Goal: Task Accomplishment & Management: Complete application form

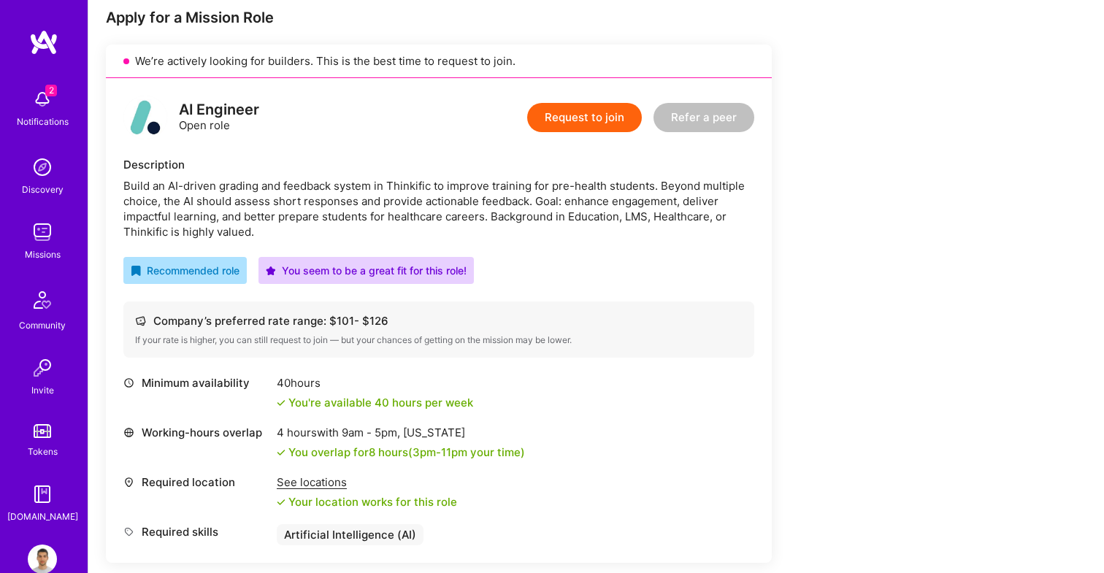
scroll to position [236, 0]
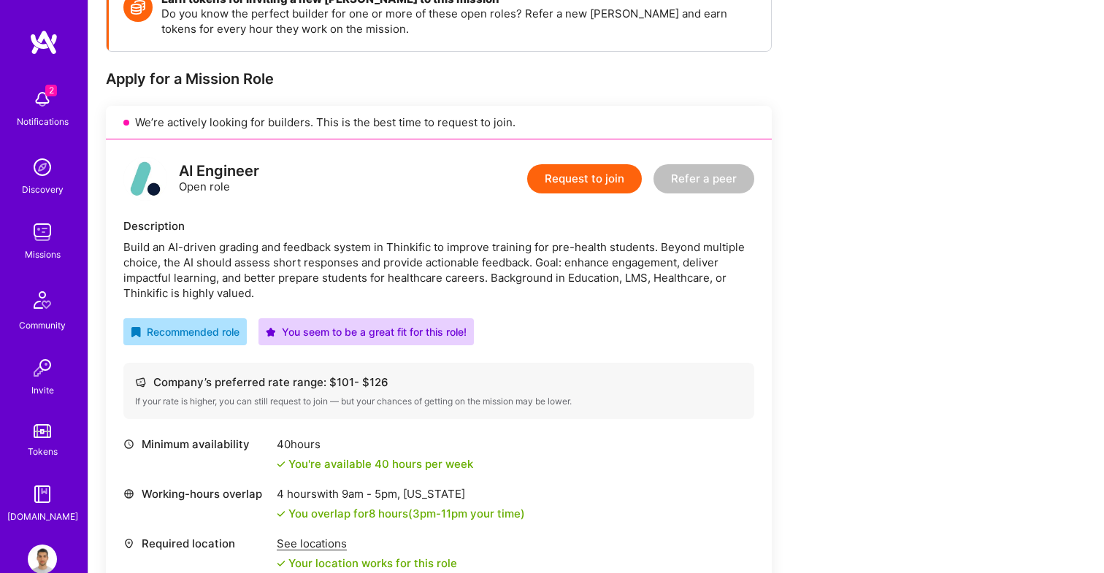
click at [573, 172] on button "Request to join" at bounding box center [584, 178] width 115 height 29
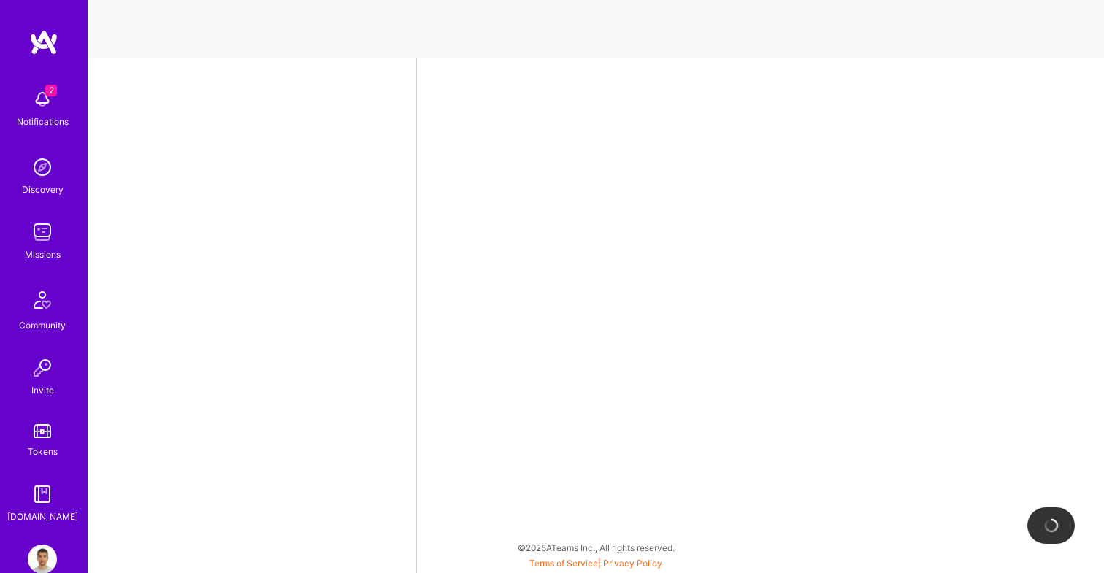
select select "RS"
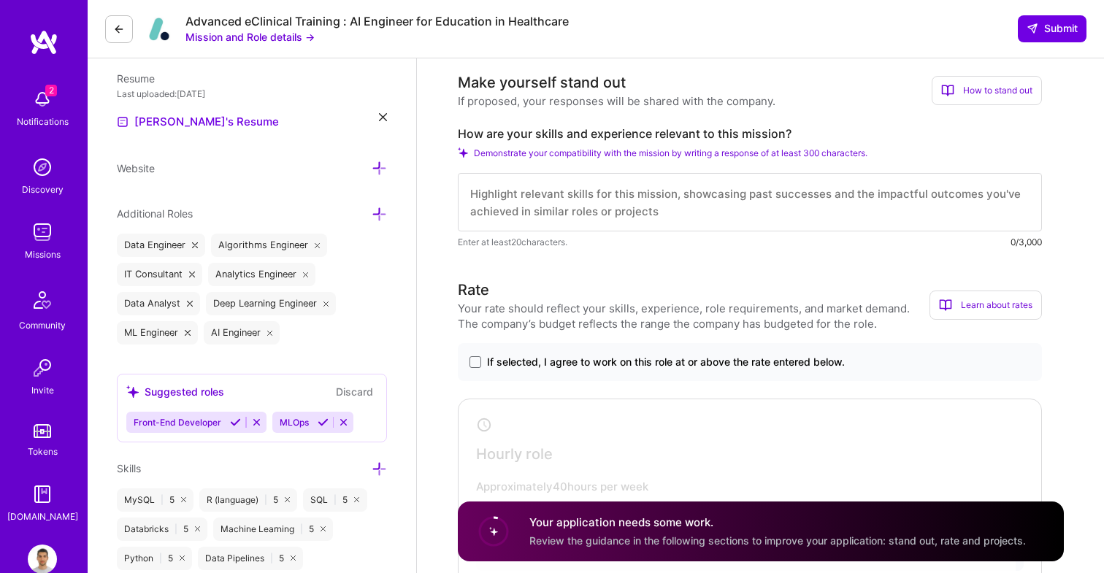
scroll to position [380, 0]
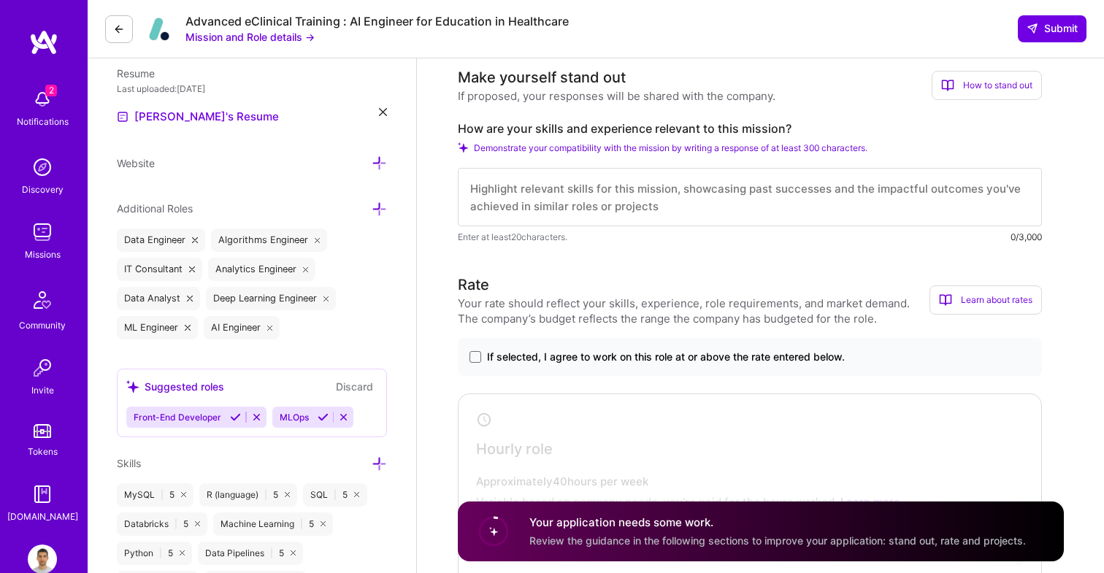
click at [523, 197] on textarea at bounding box center [750, 197] width 584 height 58
click at [493, 353] on span "If selected, I agree to work on this role at or above the rate entered below." at bounding box center [666, 357] width 358 height 15
click at [0, 0] on input "If selected, I agree to work on this role at or above the rate entered below." at bounding box center [0, 0] width 0 height 0
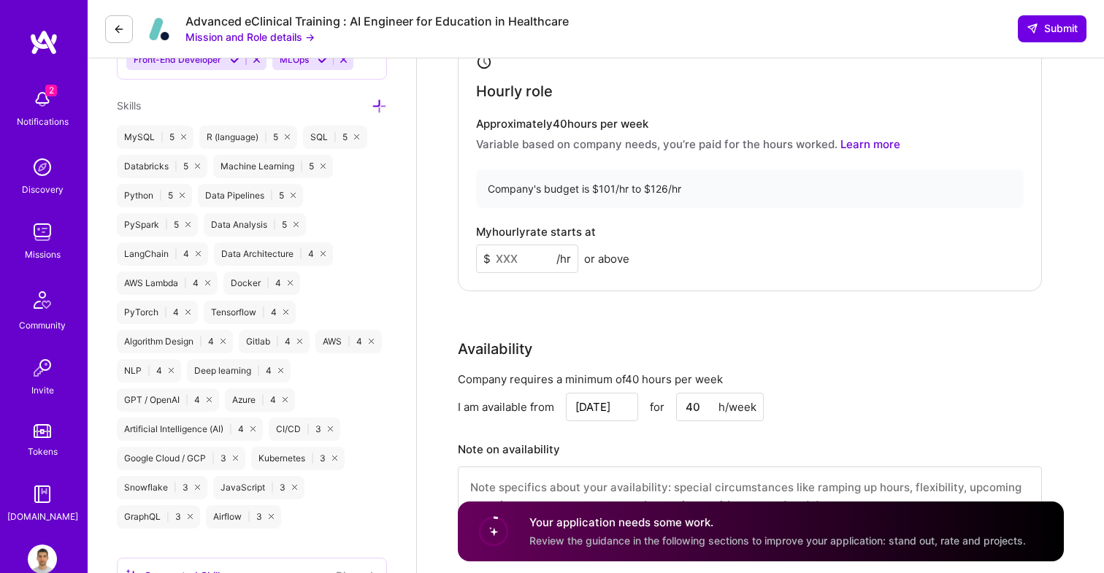
scroll to position [798, 0]
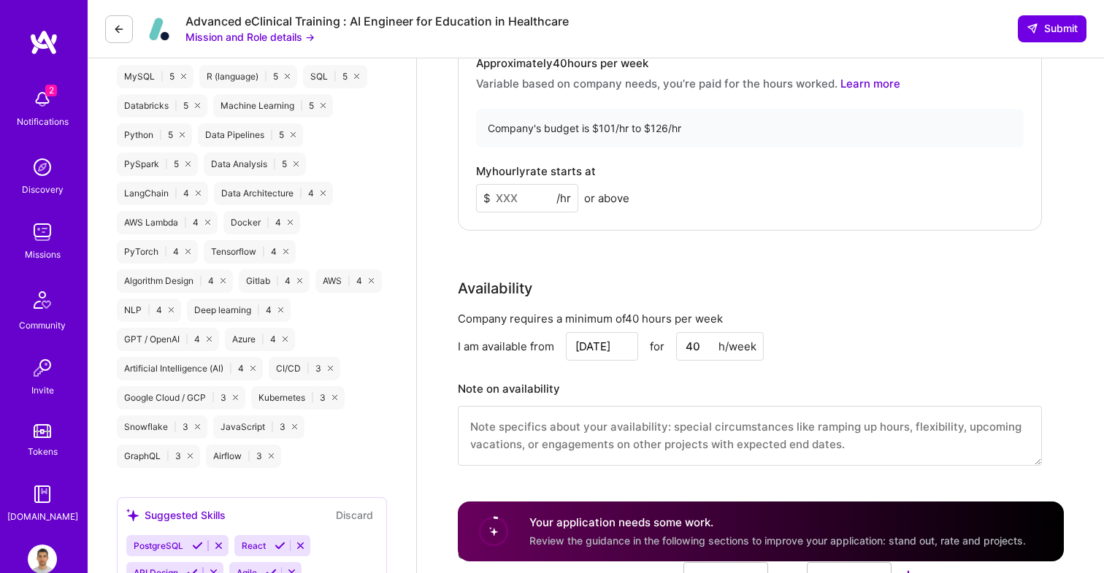
click at [504, 184] on input at bounding box center [527, 198] width 102 height 28
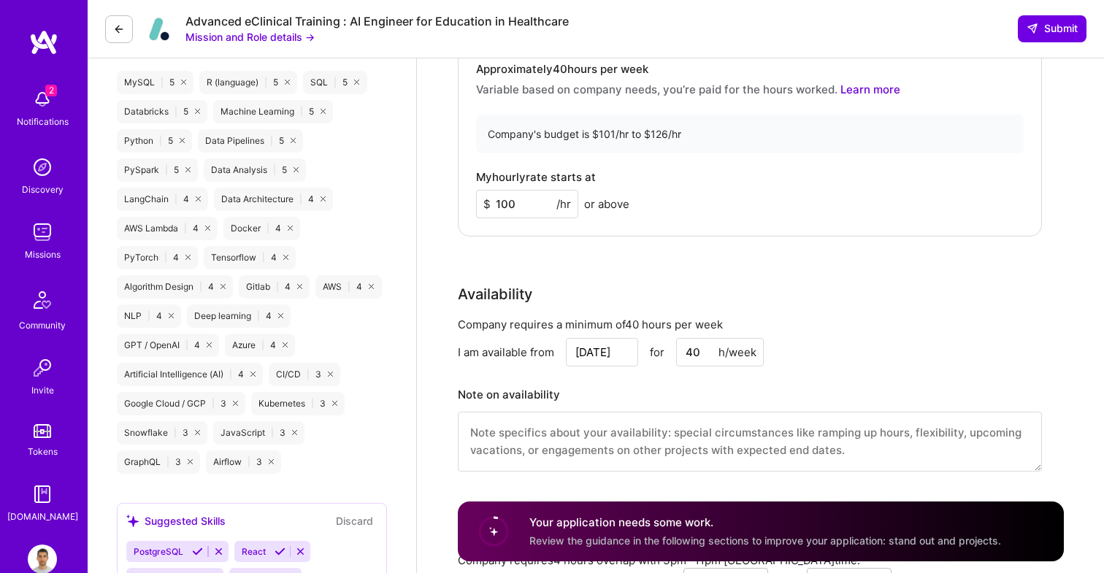
scroll to position [761, 0]
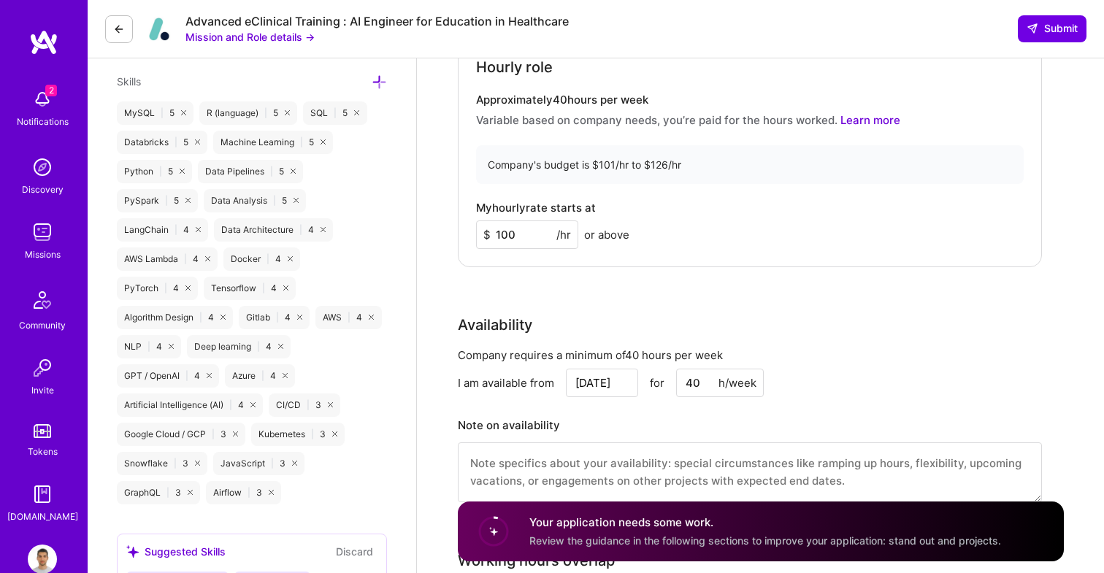
type input "100"
click at [519, 292] on div "Rate Your rate should reflect your skills, experience, role requirements, and m…" at bounding box center [761, 206] width 606 height 629
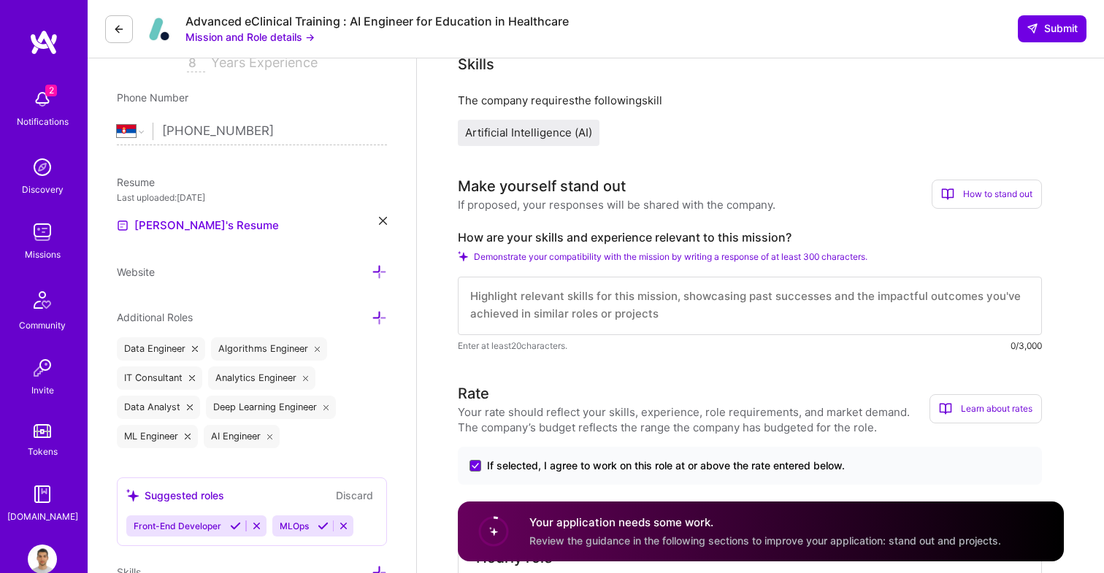
scroll to position [0, 0]
click at [553, 234] on label "How are your skills and experience relevant to this mission?" at bounding box center [750, 237] width 584 height 15
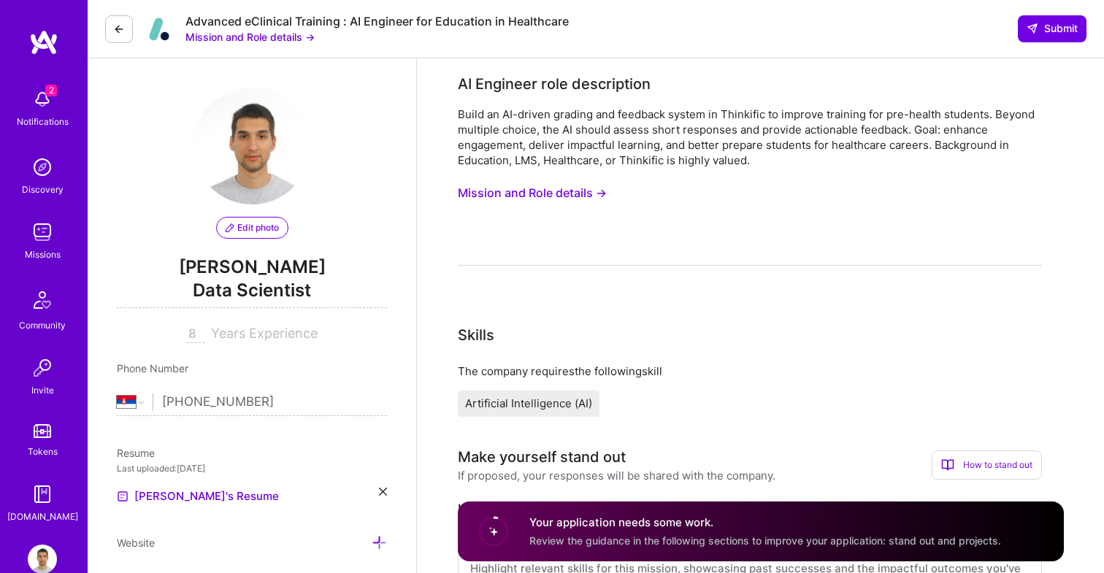
click at [546, 155] on div "Build an AI-driven grading and feedback system in Thinkific to improve training…" at bounding box center [750, 137] width 584 height 61
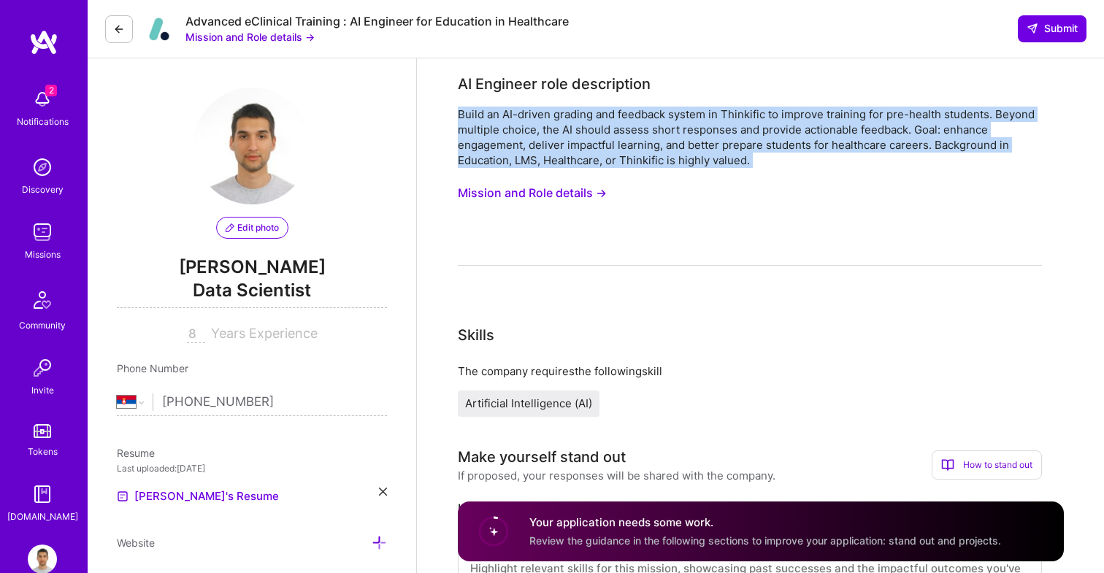
click at [539, 194] on button "Mission and Role details →" at bounding box center [532, 193] width 149 height 27
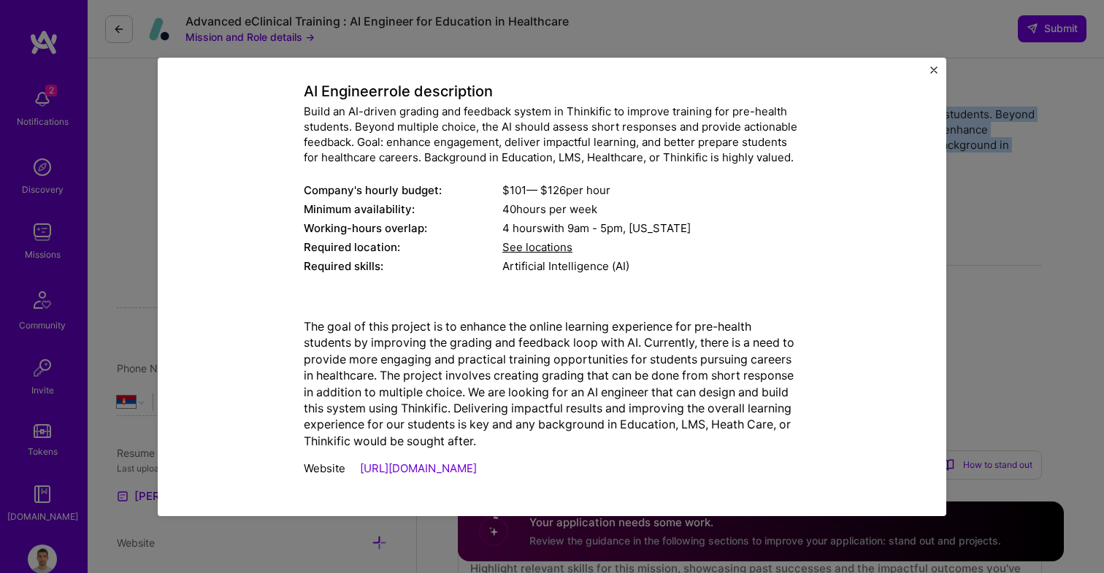
scroll to position [80, 0]
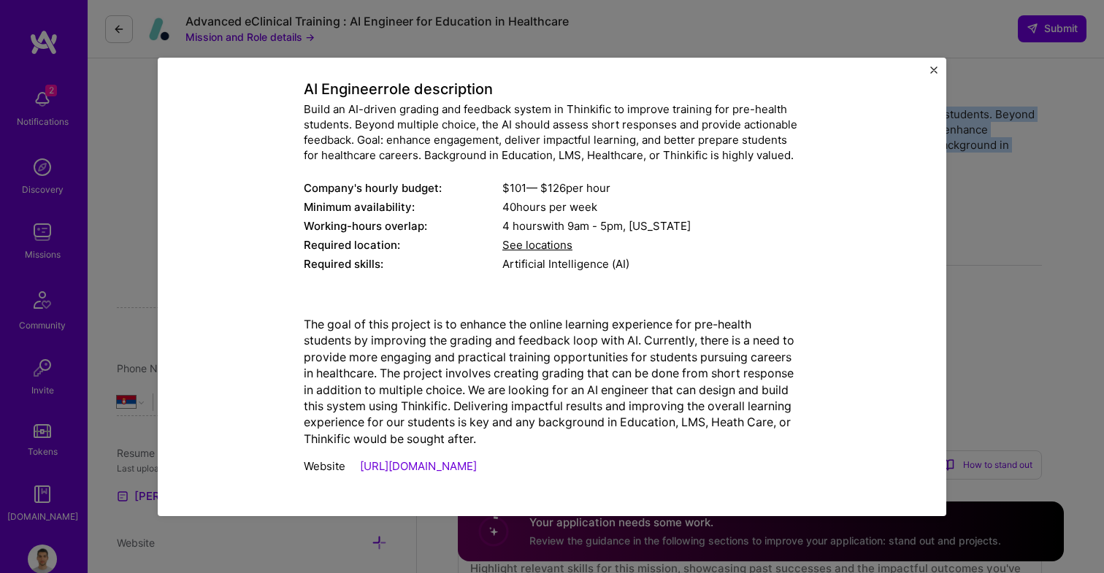
click at [496, 356] on p "The goal of this project is to enhance the online learning experience for pre-h…" at bounding box center [552, 381] width 496 height 131
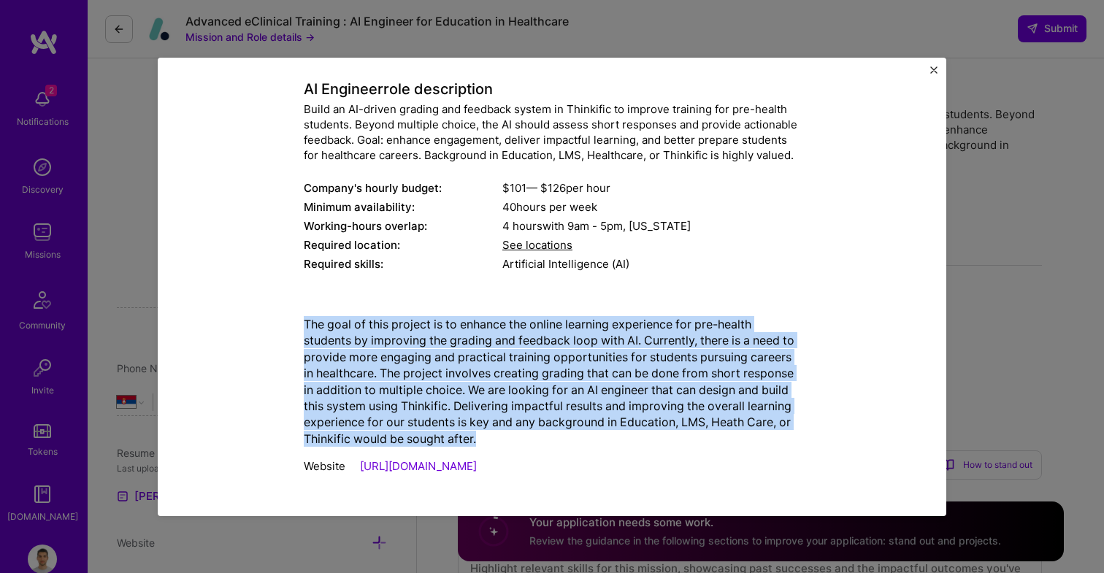
click at [496, 356] on p "The goal of this project is to enhance the online learning experience for pre-h…" at bounding box center [552, 381] width 496 height 131
drag, startPoint x: 477, startPoint y: 321, endPoint x: 491, endPoint y: 443, distance: 122.7
click at [491, 442] on p "The goal of this project is to enhance the online learning experience for pre-h…" at bounding box center [552, 381] width 496 height 131
click at [491, 443] on p "The goal of this project is to enhance the online learning experience for pre-h…" at bounding box center [552, 381] width 496 height 131
drag, startPoint x: 480, startPoint y: 442, endPoint x: 480, endPoint y: 328, distance: 114.6
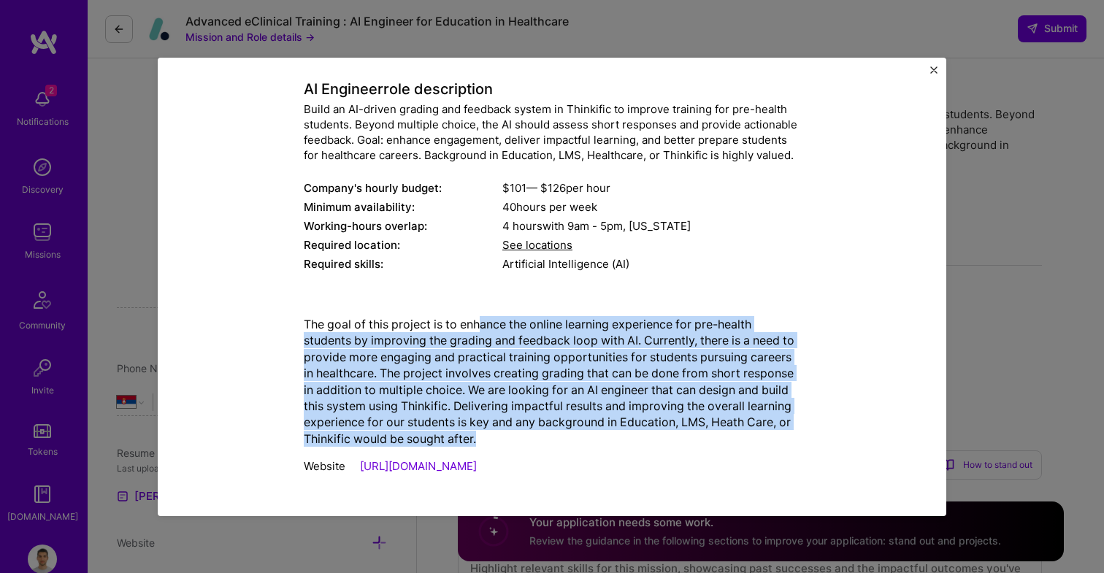
click at [480, 328] on p "The goal of this project is to enhance the online learning experience for pre-h…" at bounding box center [552, 381] width 496 height 131
drag, startPoint x: 470, startPoint y: 329, endPoint x: 478, endPoint y: 458, distance: 129.5
click at [478, 458] on div "The goal of this project is to enhance the online learning experience for pre-h…" at bounding box center [552, 393] width 496 height 178
click at [473, 436] on p "The goal of this project is to enhance the online learning experience for pre-h…" at bounding box center [552, 381] width 496 height 131
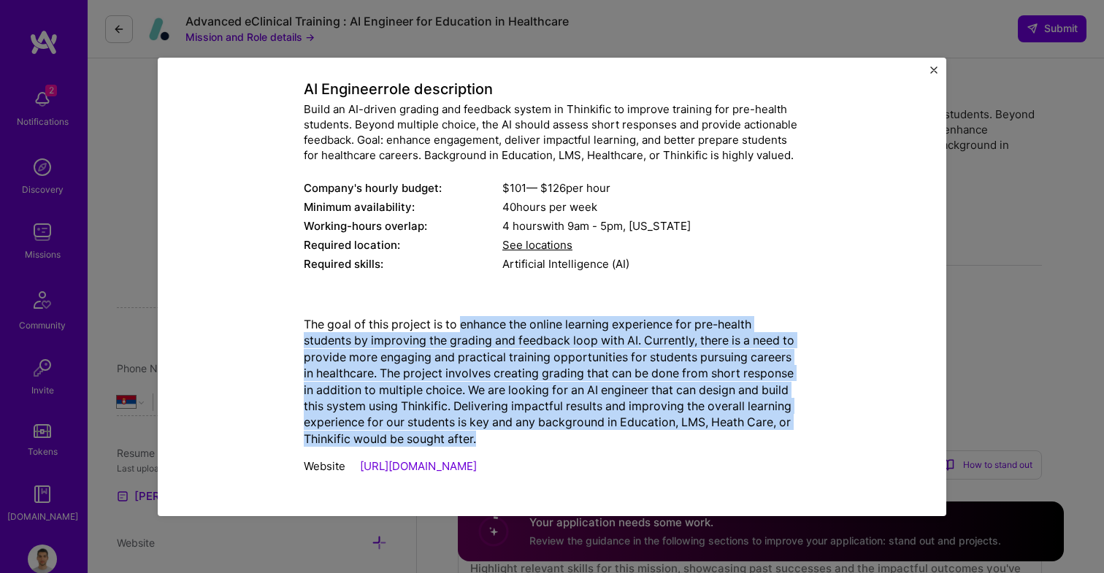
drag, startPoint x: 473, startPoint y: 436, endPoint x: 473, endPoint y: 299, distance: 136.5
click at [473, 303] on div "Mission Description and Role Details AI Engineer role description Build an AI-d…" at bounding box center [552, 247] width 496 height 472
click at [473, 299] on div "Mission Description and Role Details AI Engineer role description Build an AI-d…" at bounding box center [552, 247] width 496 height 472
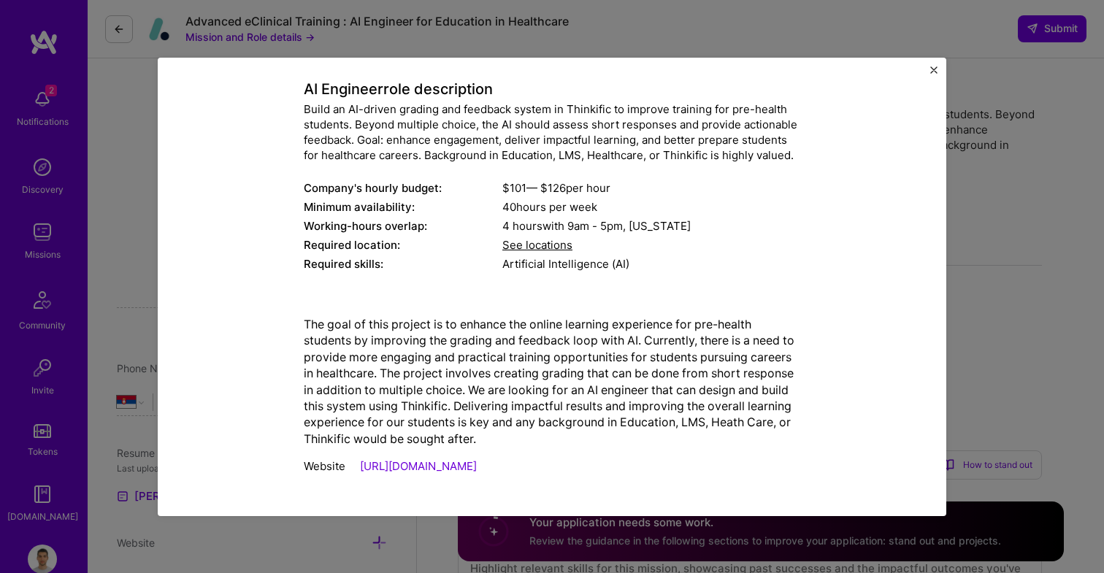
click at [1040, 255] on div "Mission Description and Role Details AI Engineer role description Build an AI-d…" at bounding box center [552, 286] width 1104 height 573
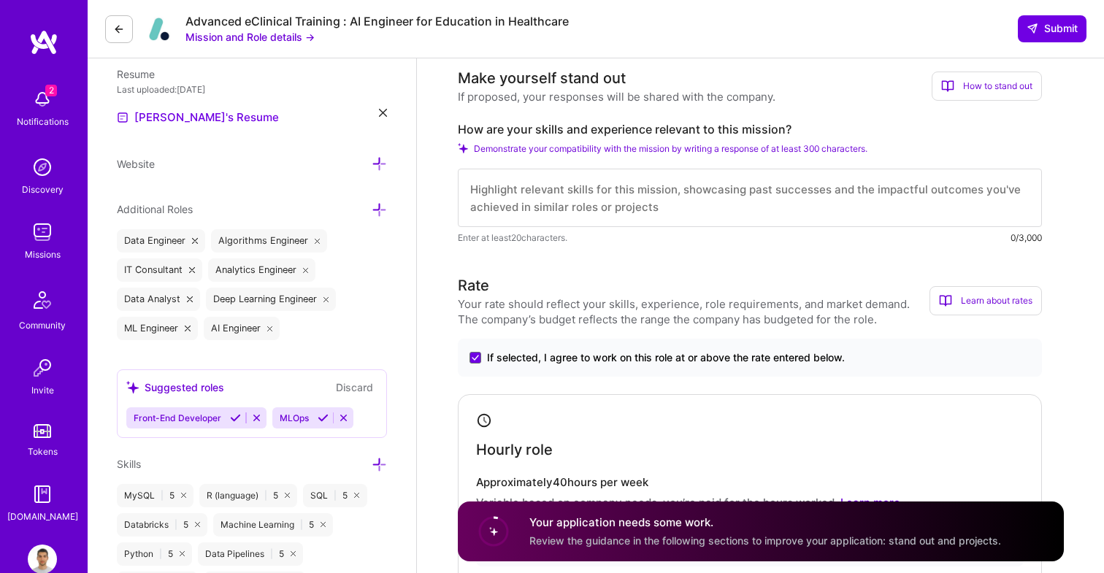
scroll to position [388, 0]
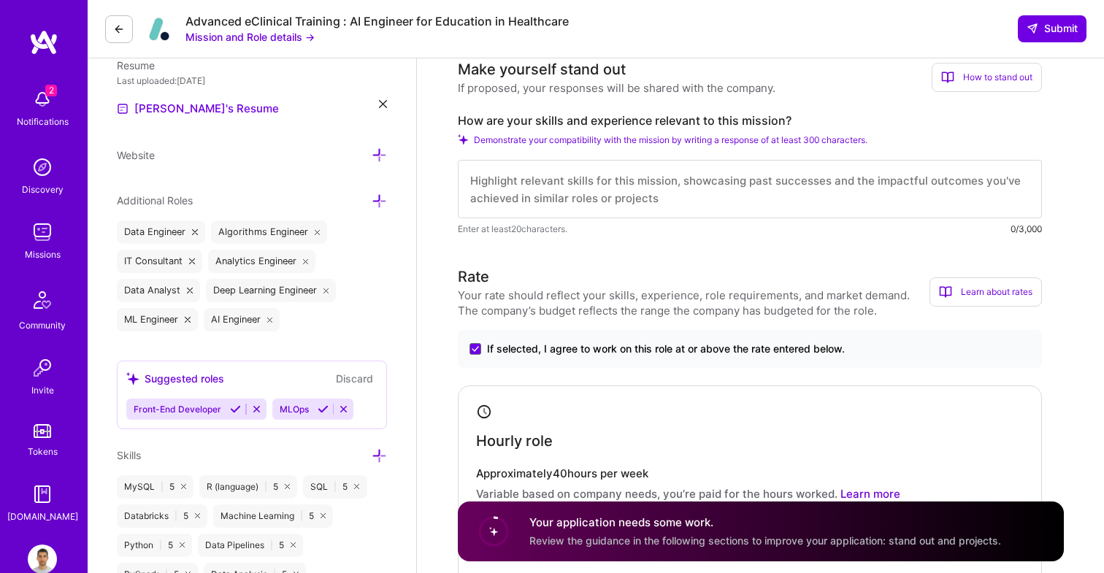
click at [661, 198] on textarea at bounding box center [750, 189] width 584 height 58
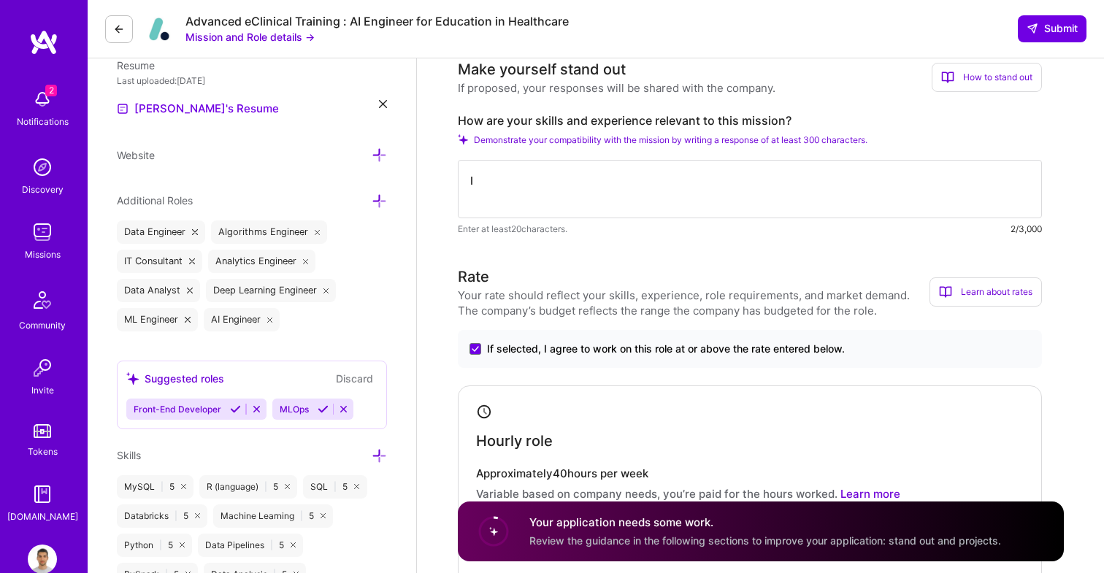
type textarea "I"
paste textarea "Healthcare based project for USA client, built to perform claim processing by u…"
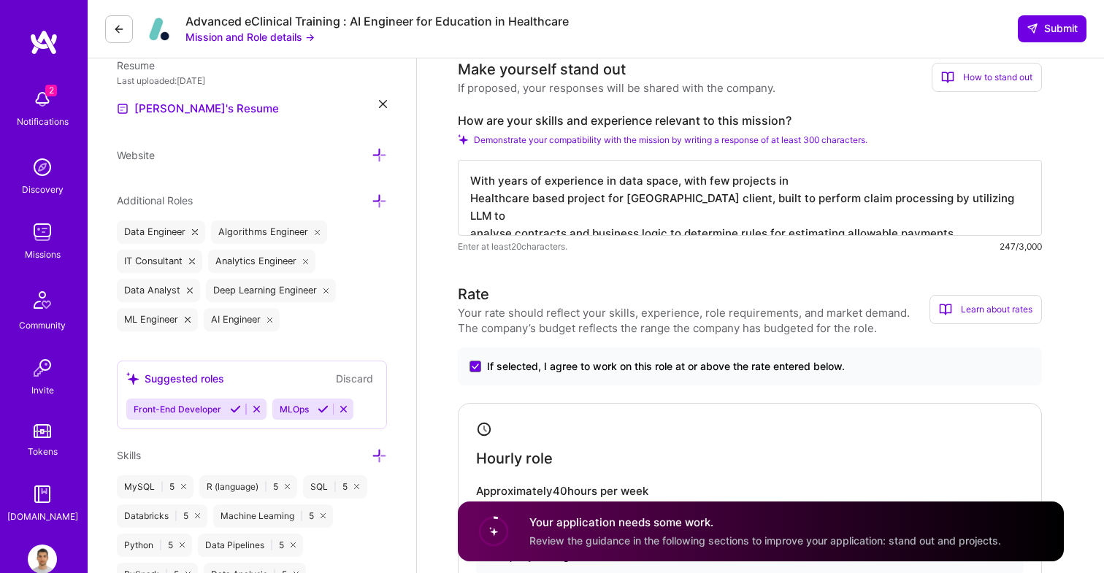
click at [826, 173] on textarea "With years of experience in data space, with few projects in Healthcare based p…" at bounding box center [750, 198] width 584 height 76
drag, startPoint x: 772, startPoint y: 180, endPoint x: 840, endPoint y: 180, distance: 67.2
click at [807, 180] on textarea "With years of experience in data space, with few projects in Healthcare based p…" at bounding box center [750, 198] width 584 height 76
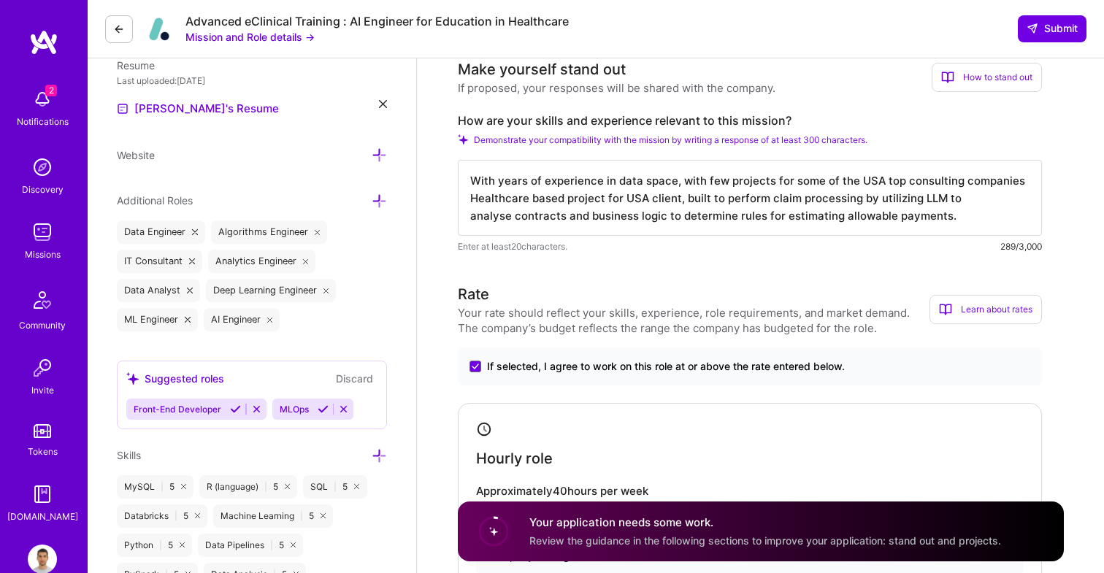
click at [855, 183] on textarea "With years of experience in data space, with few projects for some of the USA t…" at bounding box center [750, 198] width 584 height 76
click at [832, 176] on textarea "With years of experience in data space, with few projects for some of the USA t…" at bounding box center [750, 198] width 584 height 76
click at [728, 185] on textarea "With years of experience in data space, with few projects for some of the USA t…" at bounding box center [750, 198] width 584 height 76
click at [477, 201] on textarea "With years of experience in data space, with few projects for some of the USA t…" at bounding box center [750, 198] width 584 height 76
click at [938, 185] on textarea "With years of experience in data space, with few healthcare based project for U…" at bounding box center [750, 198] width 584 height 76
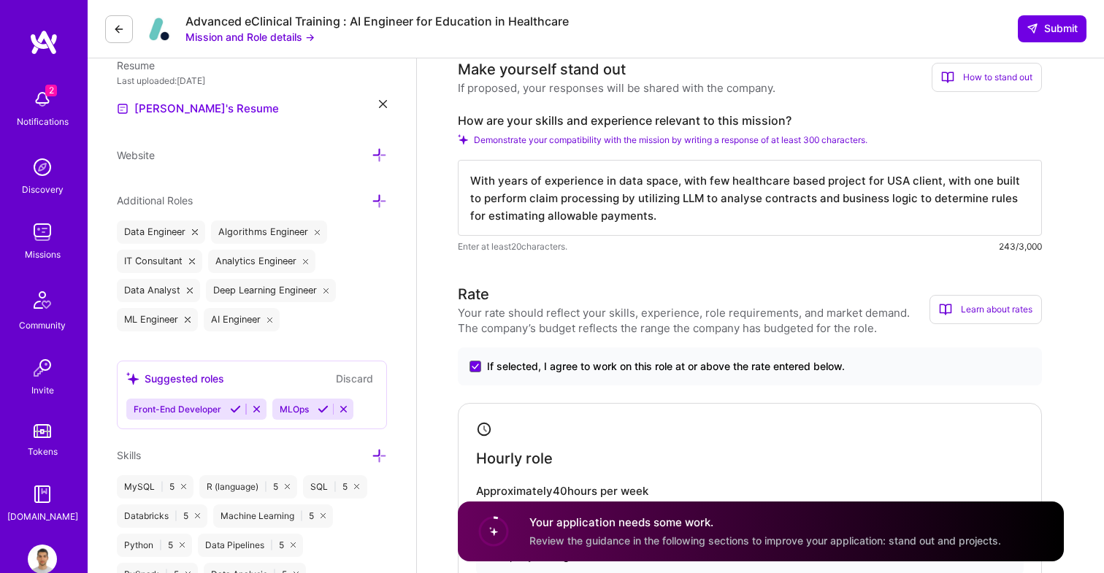
click at [735, 200] on textarea "With years of experience in data space, with few healthcare based project for U…" at bounding box center [750, 198] width 584 height 76
click at [636, 200] on textarea "With years of experience in data space, with few healthcare based project for U…" at bounding box center [750, 198] width 584 height 76
click at [659, 212] on textarea "With years of experience in data space, with few healthcare based project for U…" at bounding box center [750, 198] width 584 height 76
click at [664, 207] on textarea "With years of experience in data space, with few healthcare based project for U…" at bounding box center [750, 198] width 584 height 76
click at [660, 212] on textarea "With years of experience in data space, with few healthcare based project for U…" at bounding box center [750, 198] width 584 height 76
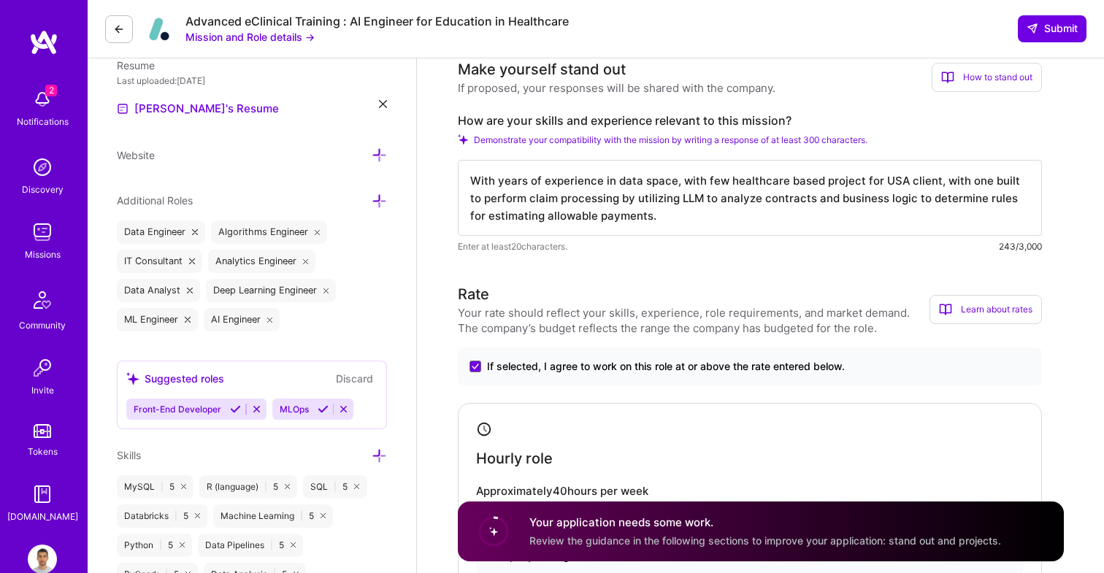
drag, startPoint x: 660, startPoint y: 212, endPoint x: 632, endPoint y: 201, distance: 29.6
click at [632, 201] on textarea "With years of experience in data space, with few healthcare based project for U…" at bounding box center [750, 198] width 584 height 76
click at [965, 181] on textarea "With years of experience in data space, with few healthcare based project for U…" at bounding box center [750, 198] width 584 height 76
click at [965, 185] on textarea "With years of experience in data space, with few healthcare based project for U…" at bounding box center [750, 198] width 584 height 76
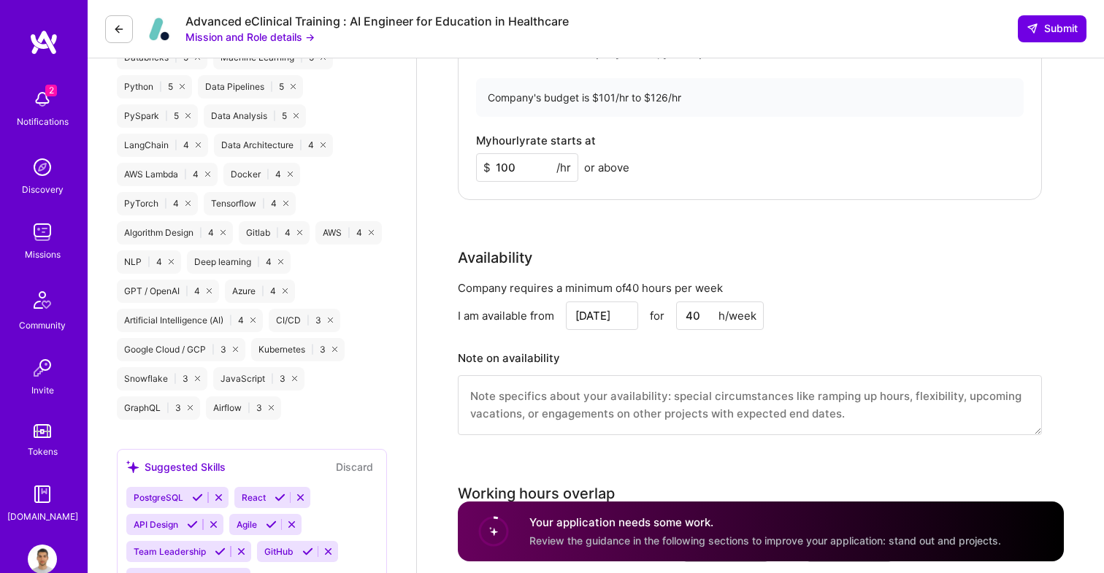
scroll to position [856, 0]
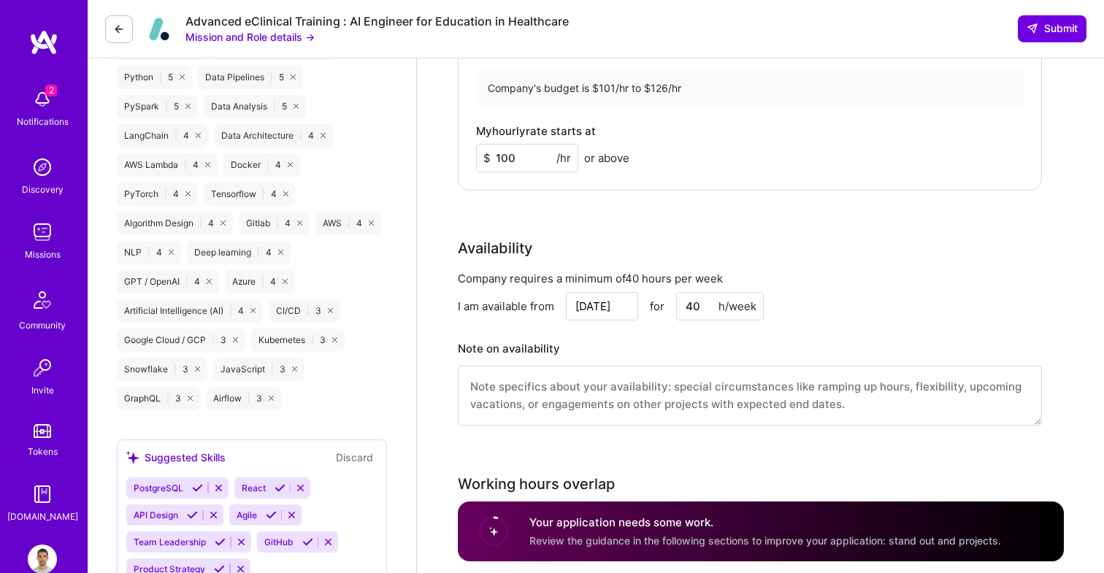
type textarea "With years of experience in data space, with few healthcare based project for U…"
click at [516, 157] on input "100" at bounding box center [527, 158] width 102 height 28
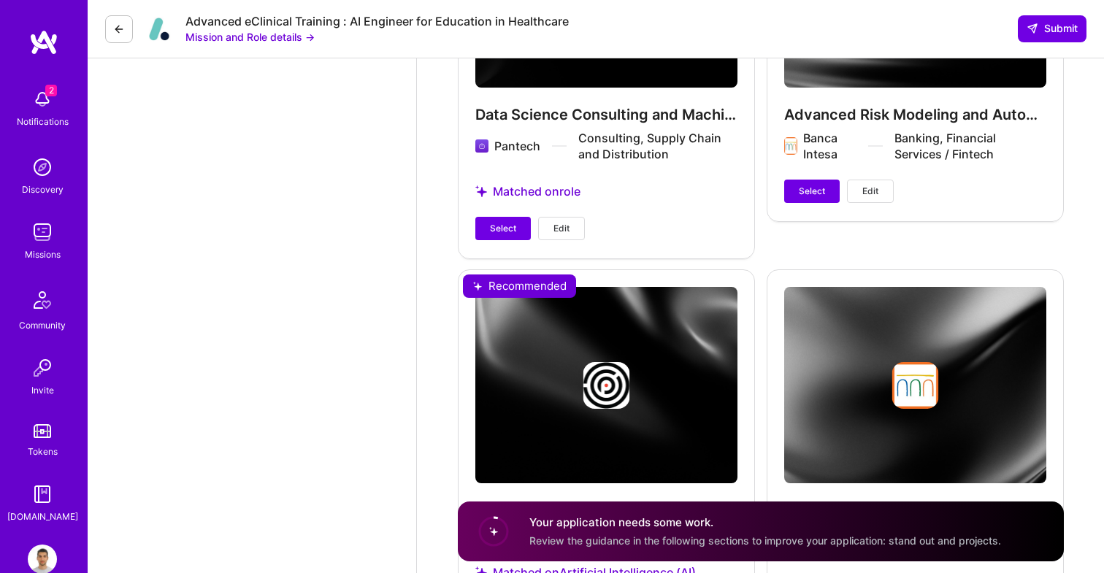
scroll to position [2132, 0]
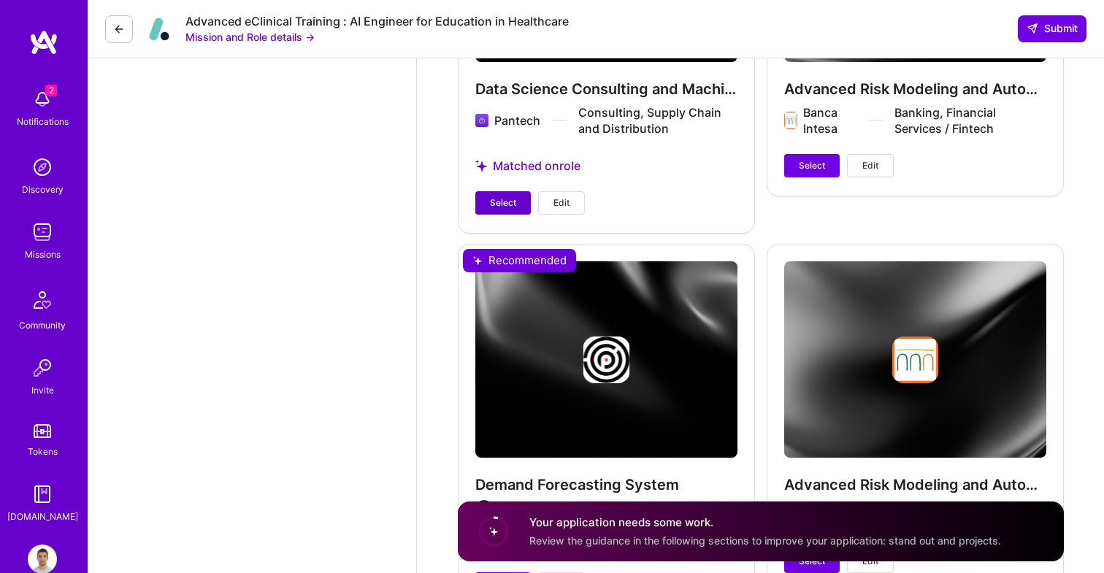
type input "101"
click at [502, 204] on span "Select" at bounding box center [503, 202] width 26 height 13
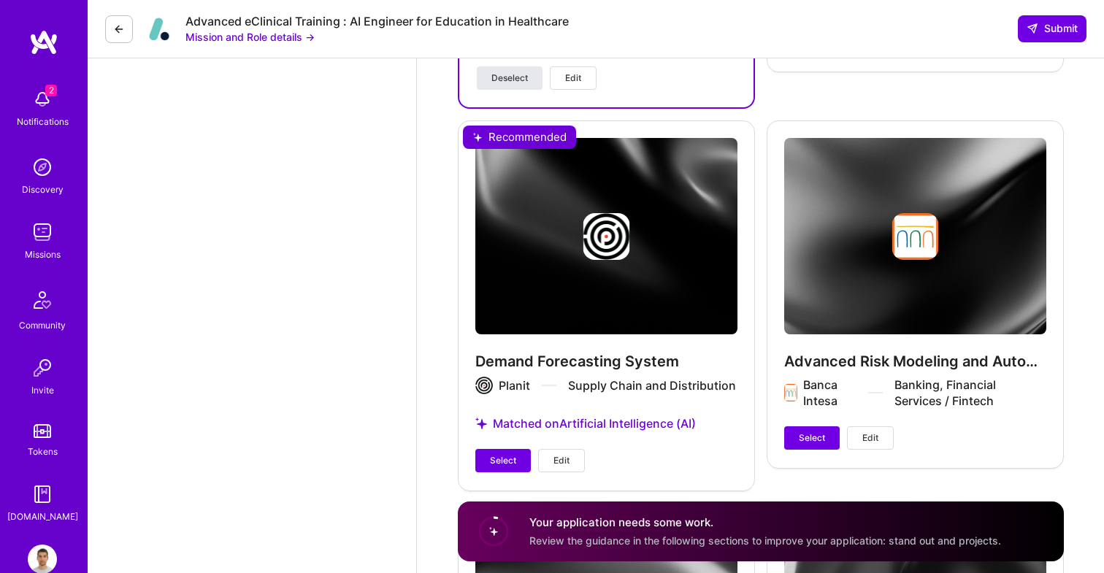
scroll to position [2346, 0]
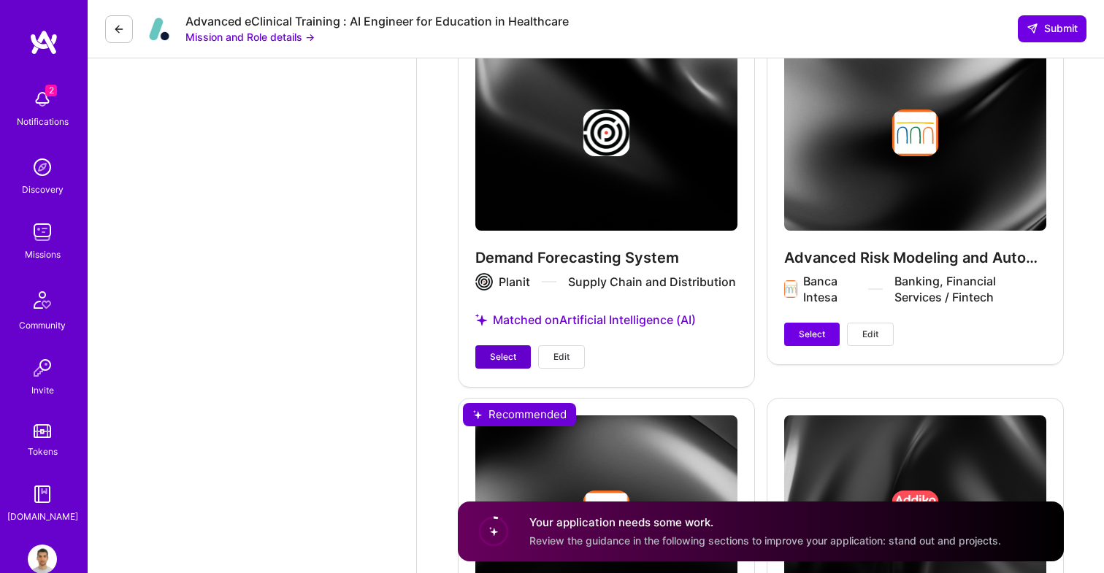
click at [503, 352] on span "Select" at bounding box center [503, 356] width 26 height 13
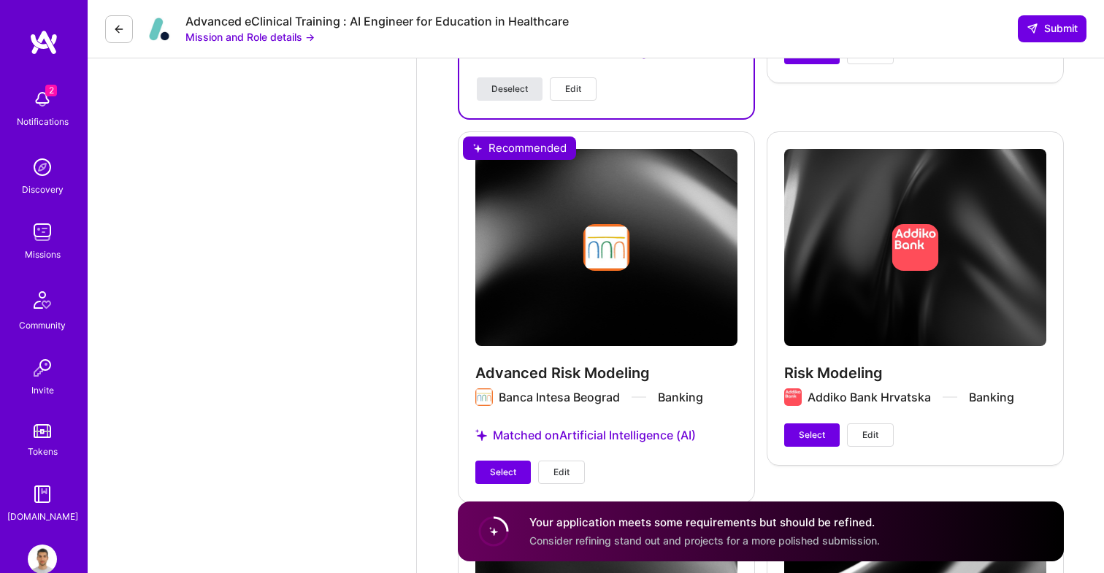
scroll to position [2665, 0]
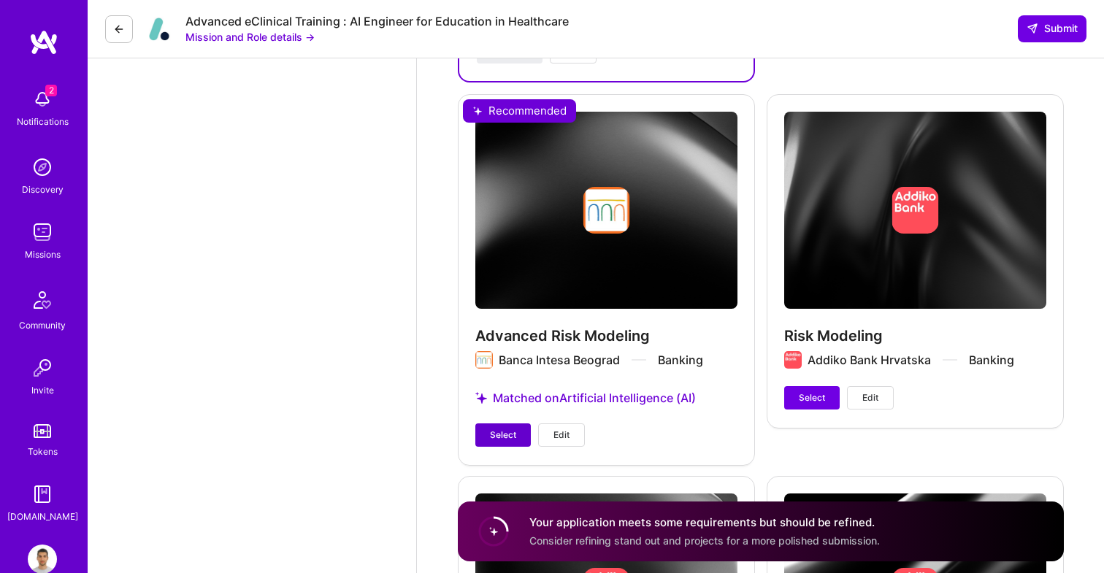
click at [502, 429] on span "Select" at bounding box center [503, 435] width 26 height 13
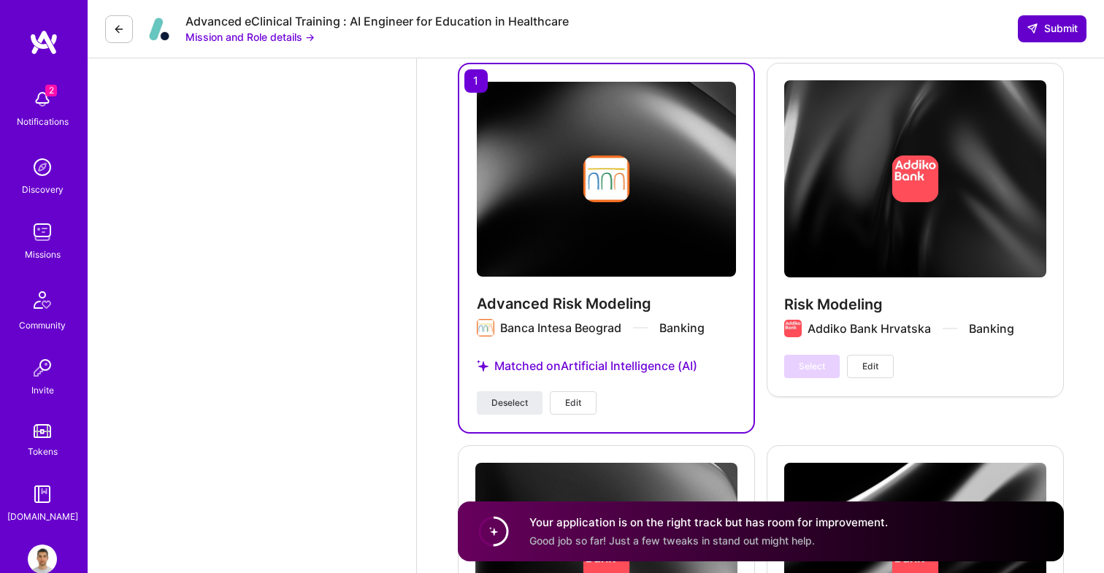
click at [1060, 28] on span "Submit" at bounding box center [1051, 28] width 51 height 15
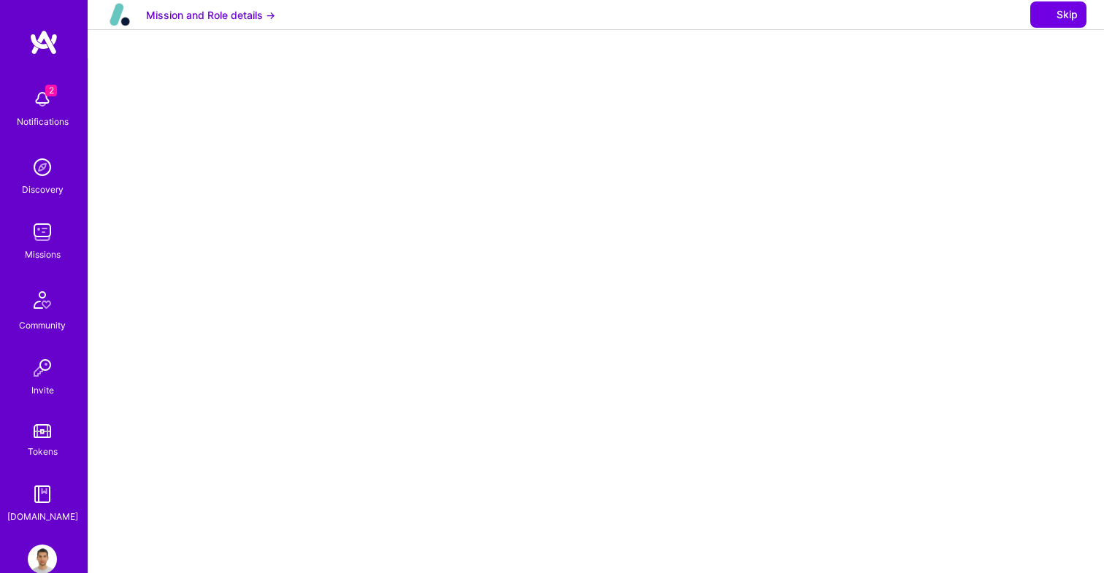
select select "RS"
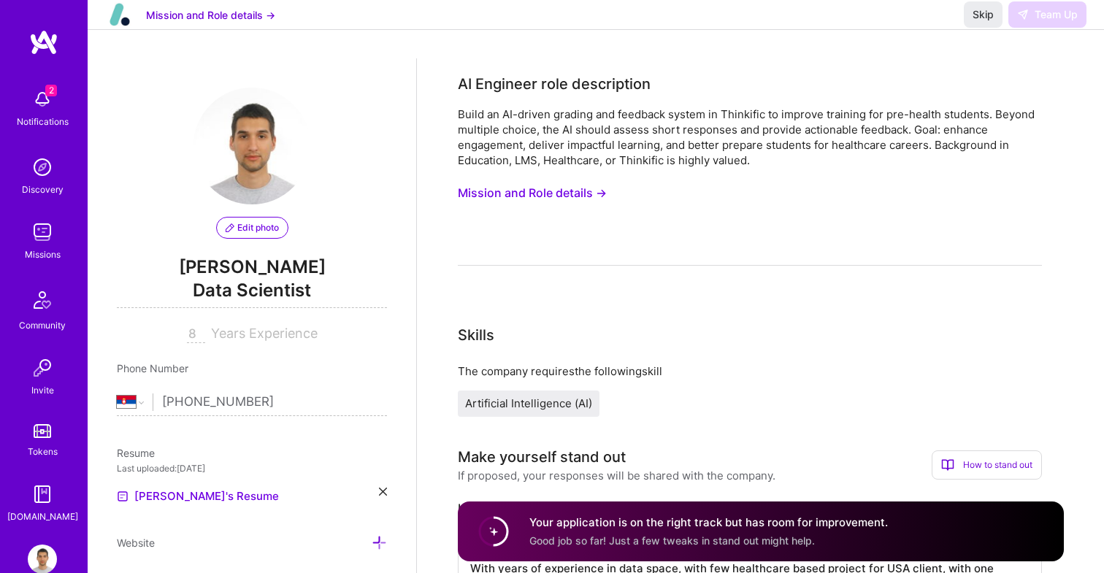
click at [559, 155] on div "Build an AI-driven grading and feedback system in Thinkific to improve training…" at bounding box center [750, 137] width 584 height 61
click at [989, 22] on span "Skip" at bounding box center [982, 14] width 21 height 15
click at [984, 22] on span "Skip" at bounding box center [982, 14] width 21 height 15
click at [967, 96] on div "AI Engineer role description Build an AI-driven grading and feedback system in …" at bounding box center [750, 169] width 584 height 193
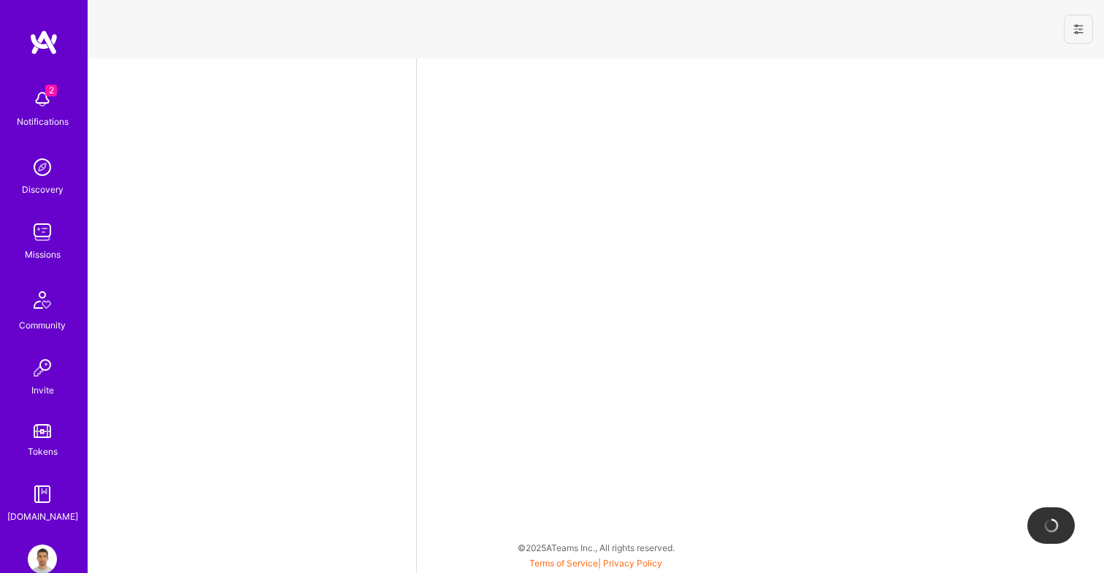
select select "RS"
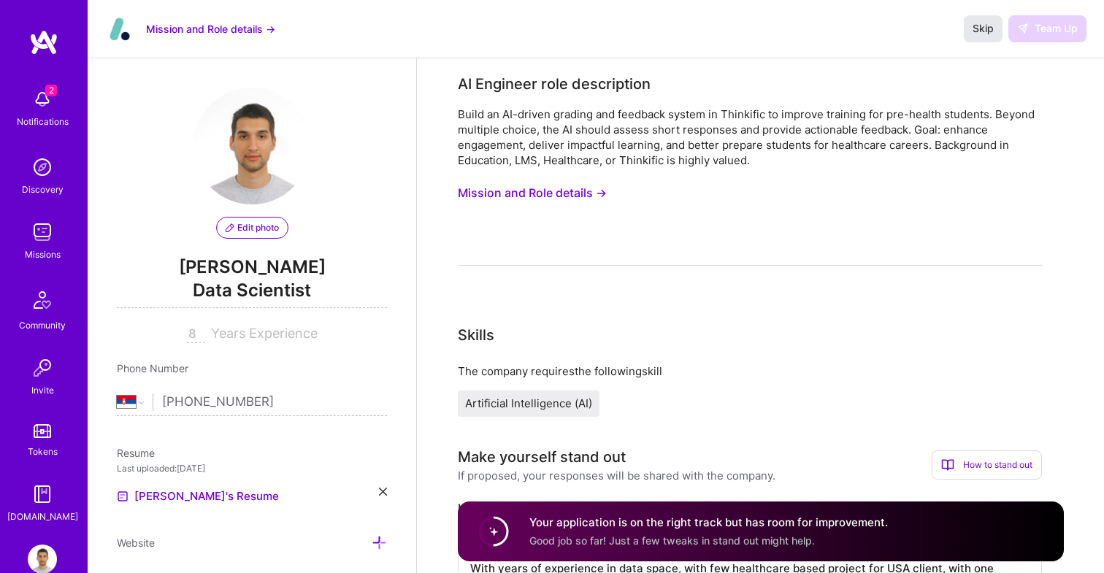
click at [981, 28] on span "Skip" at bounding box center [982, 28] width 21 height 15
click at [536, 548] on div "Your application is on the right track but has room for improvement. Good job s…" at bounding box center [708, 532] width 358 height 34
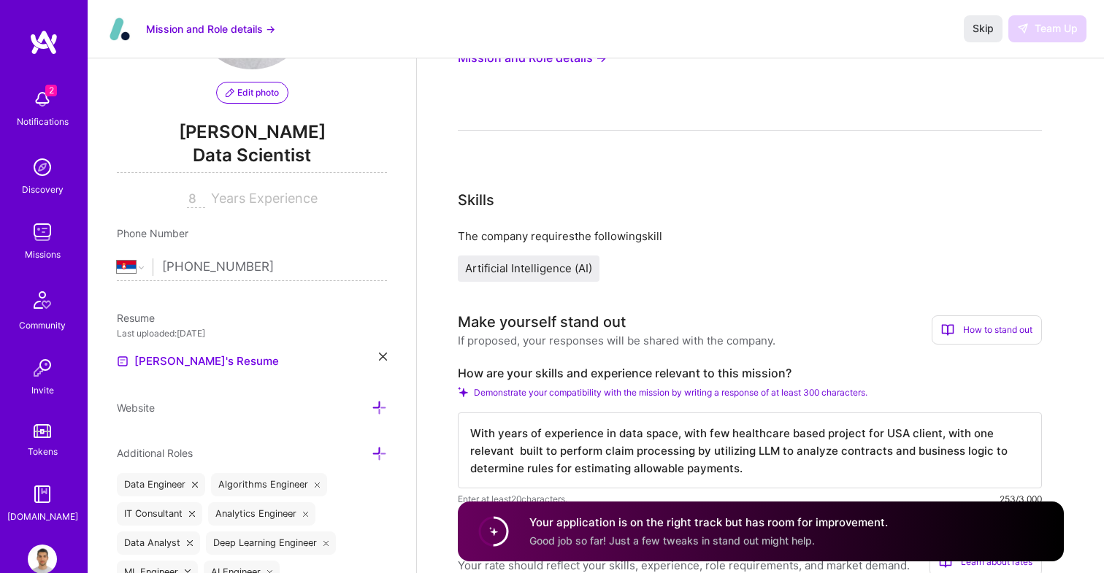
scroll to position [355, 0]
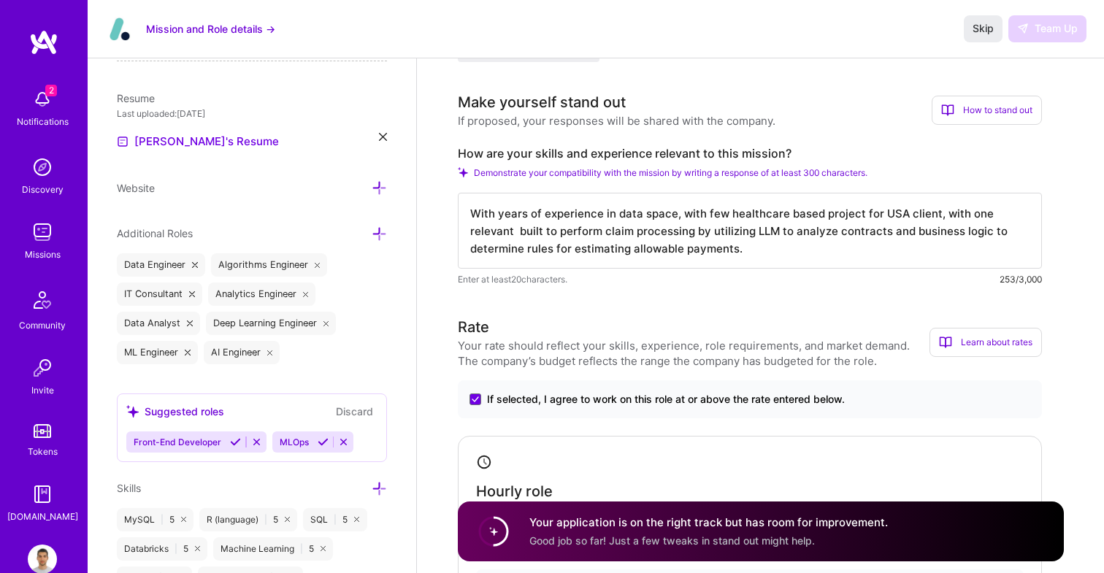
click at [710, 244] on textarea "With years of experience in data space, with few healthcare based project for U…" at bounding box center [750, 231] width 584 height 76
click at [713, 247] on textarea "With years of experience in data space, with few healthcare based project for U…" at bounding box center [750, 231] width 584 height 76
click at [710, 250] on textarea "With years of experience in data space, with few healthcare based project for U…" at bounding box center [750, 231] width 584 height 76
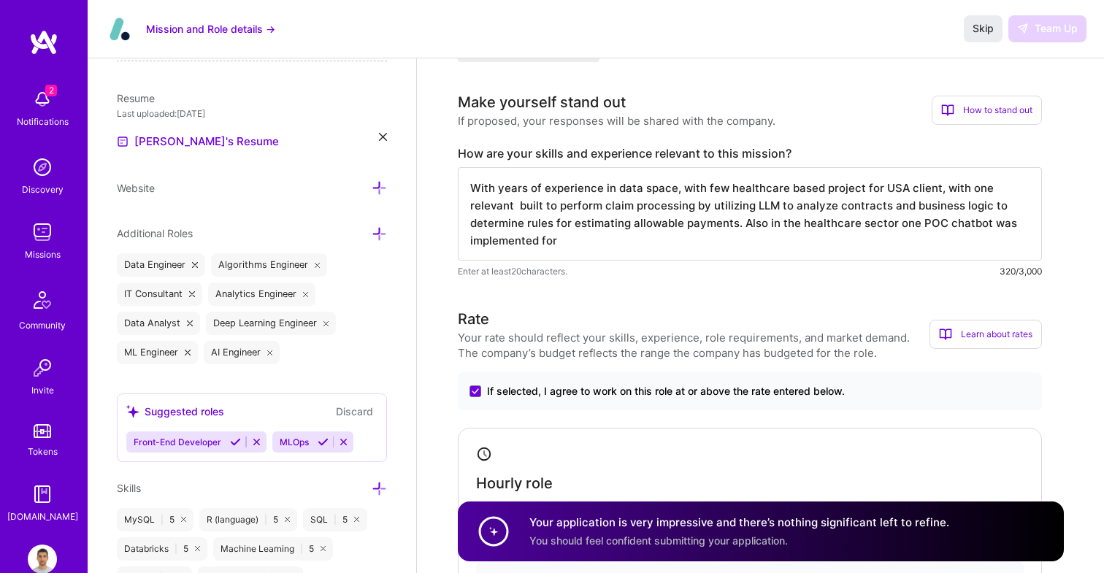
click at [690, 222] on textarea "With years of experience in data space, with few healthcare based project for U…" at bounding box center [750, 213] width 584 height 93
click at [729, 237] on textarea "With years of experience in data space, with few healthcare based project for U…" at bounding box center [750, 213] width 584 height 93
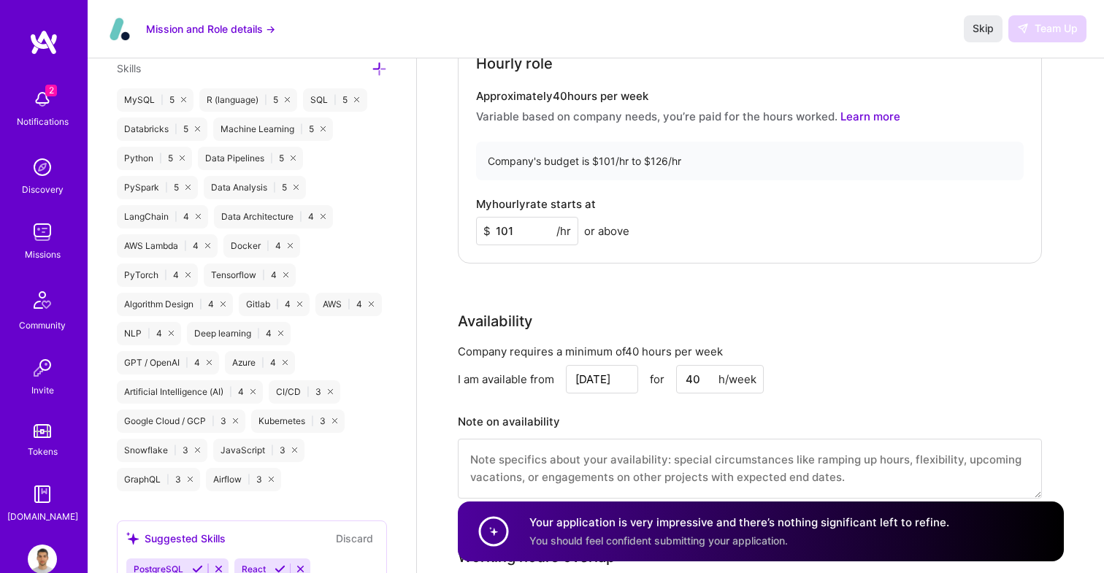
click at [772, 272] on div "Rate Your rate should reflect your skills, experience, role requirements, and m…" at bounding box center [761, 202] width 606 height 629
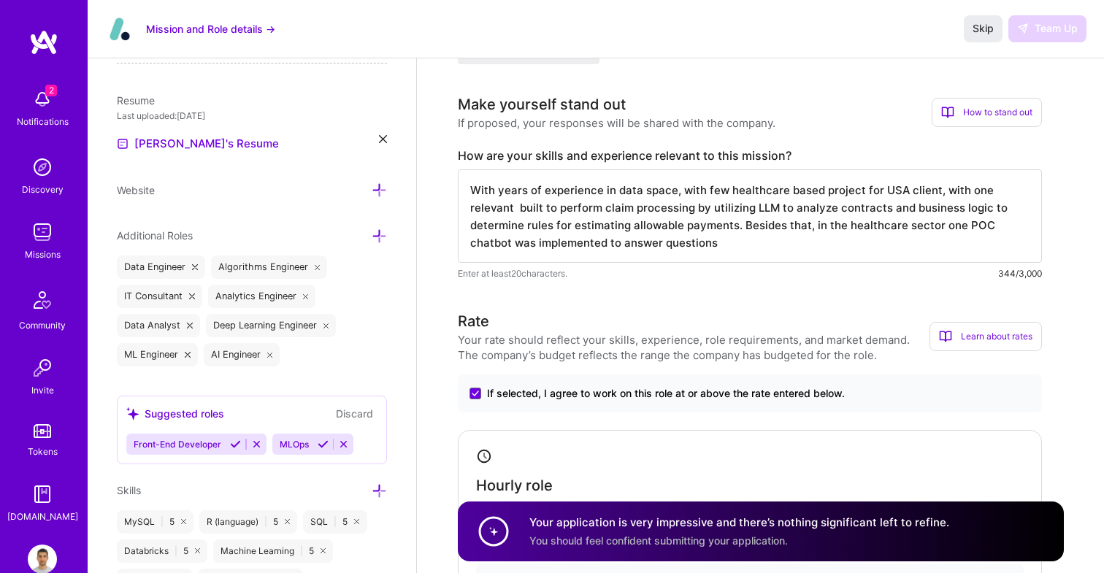
scroll to position [320, 0]
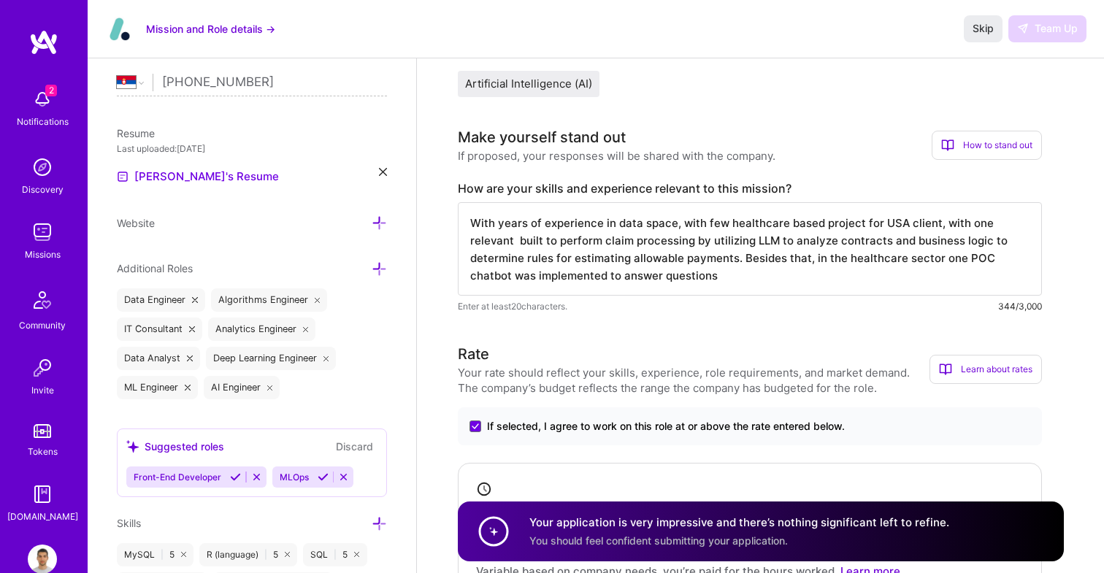
click at [776, 283] on textarea "With years of experience in data space, with few healthcare based project for U…" at bounding box center [750, 248] width 584 height 93
click at [596, 275] on textarea "With years of experience in data space, with few healthcare based project for U…" at bounding box center [750, 248] width 584 height 93
click at [672, 281] on textarea "With years of experience in data space, with few healthcare based project for U…" at bounding box center [750, 248] width 584 height 93
click at [592, 278] on textarea "With years of experience in data space, with few healthcare based project for U…" at bounding box center [750, 248] width 584 height 93
click at [648, 276] on textarea "With years of experience in data space, with few healthcare based project for U…" at bounding box center [750, 248] width 584 height 93
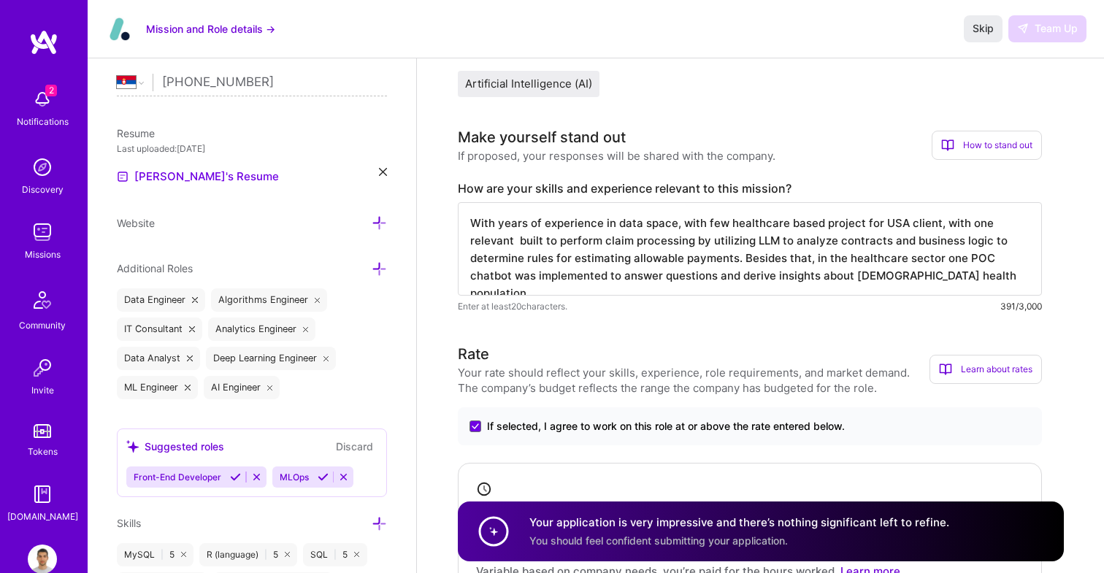
type textarea "With years of experience in data space, with few healthcare based project for U…"
click at [935, 275] on textarea "With years of experience in data space, with few healthcare based project for U…" at bounding box center [750, 248] width 584 height 93
click at [988, 26] on span "Skip" at bounding box center [982, 28] width 21 height 15
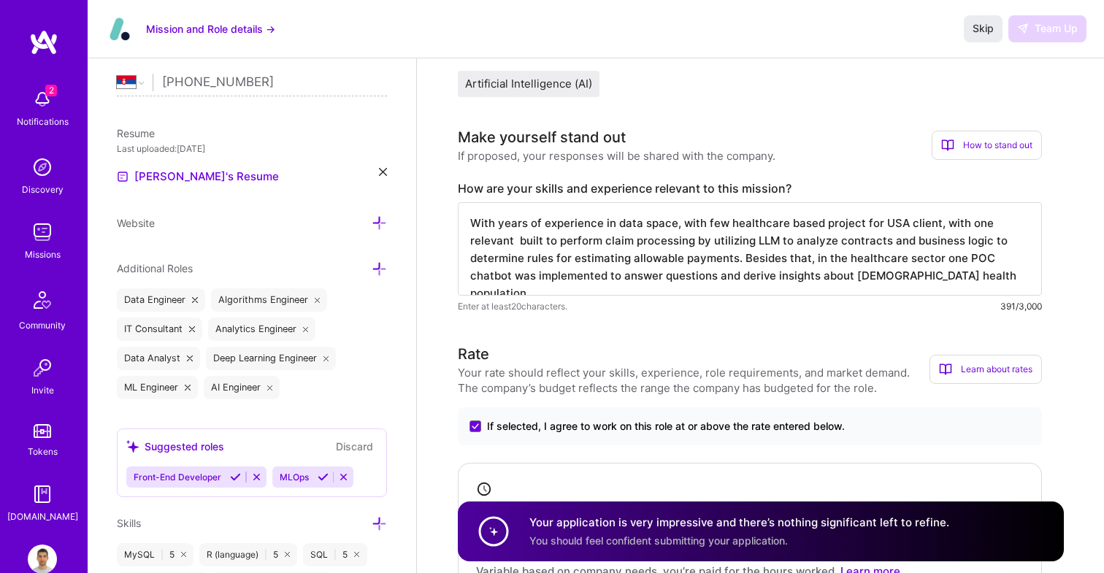
click at [34, 99] on img at bounding box center [42, 99] width 29 height 29
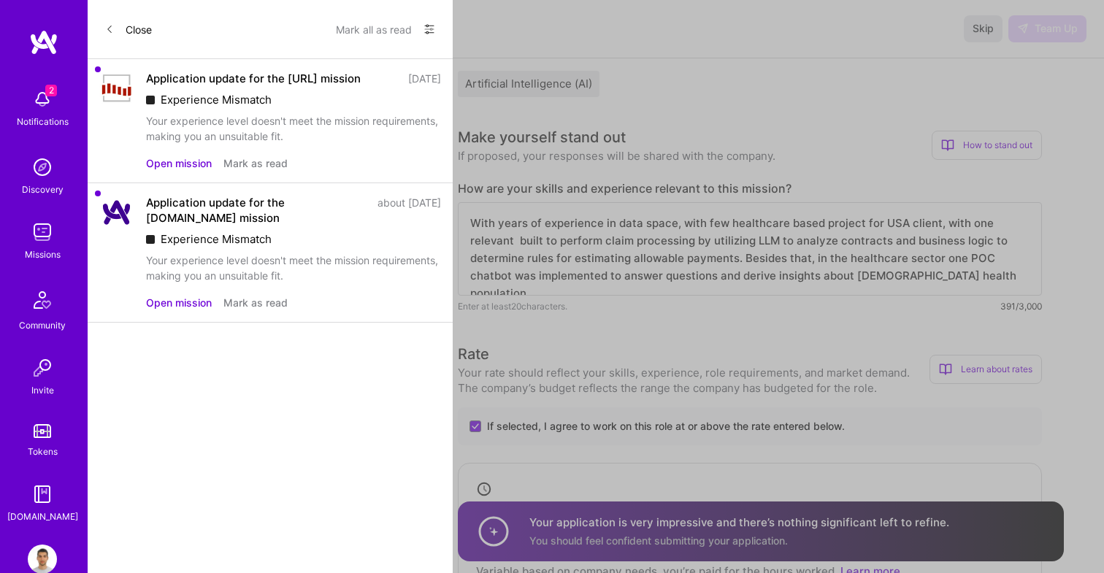
click at [220, 130] on div "Your experience level doesn't meet the mission requirements, making you an unsu…" at bounding box center [293, 128] width 295 height 31
click at [253, 171] on button "Mark as read" at bounding box center [255, 162] width 64 height 15
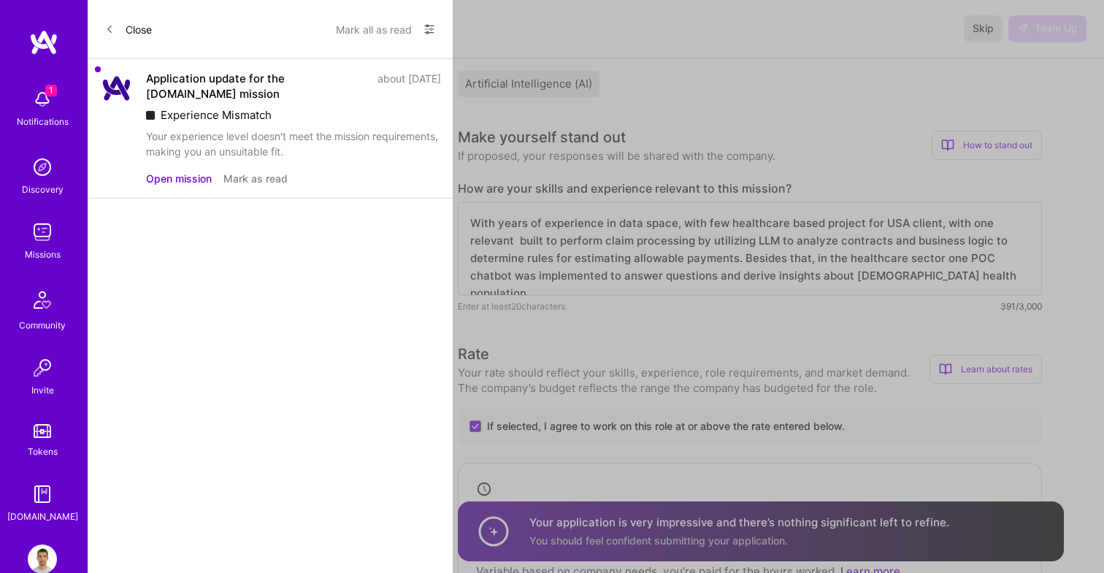
click at [254, 173] on button "Mark as read" at bounding box center [255, 178] width 64 height 15
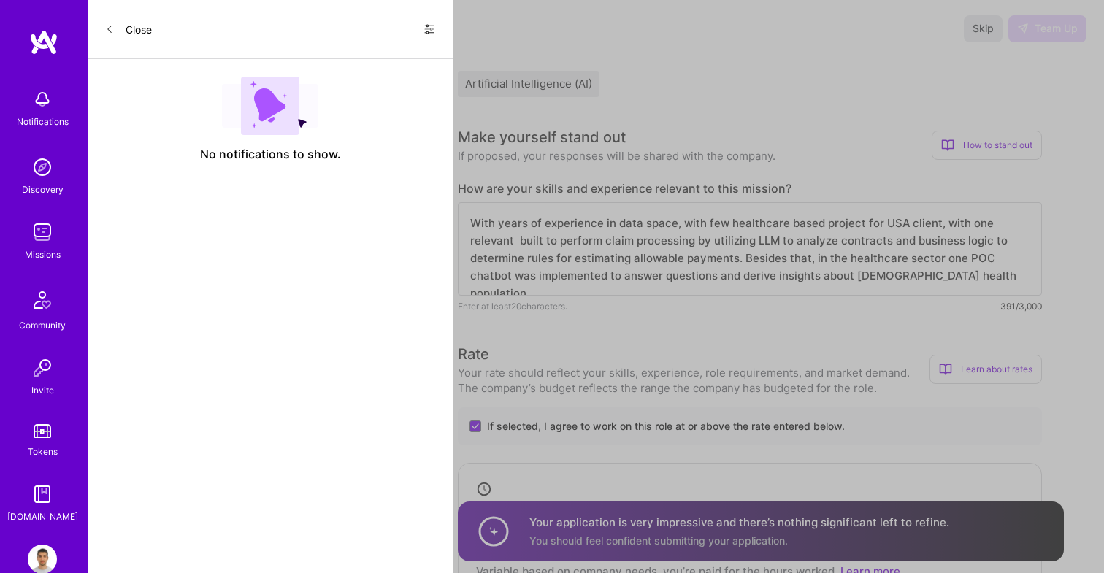
click at [116, 32] on button "Close" at bounding box center [128, 29] width 47 height 23
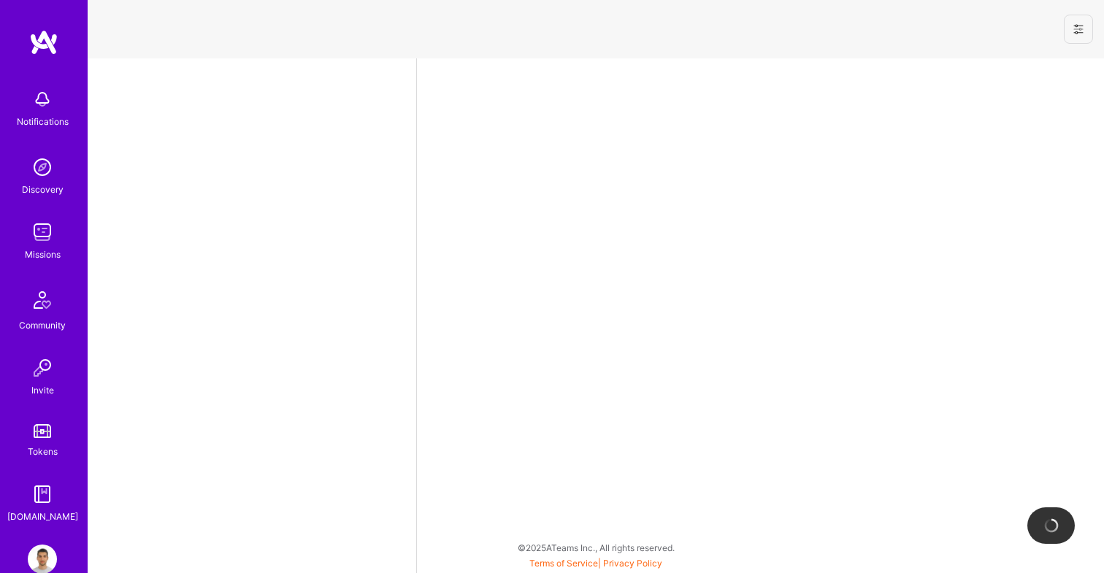
select select "RS"
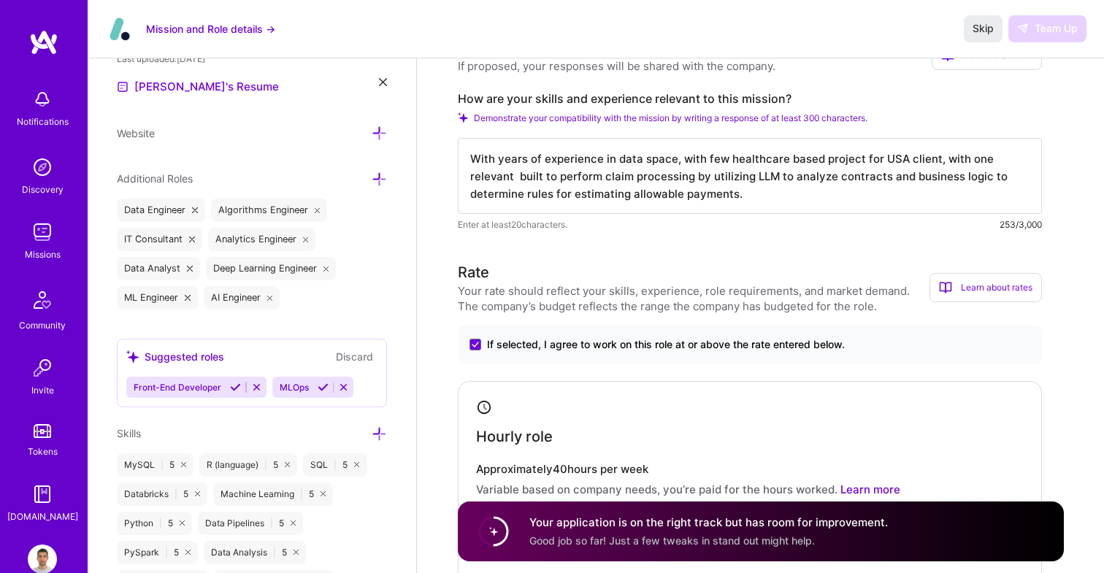
scroll to position [393, 0]
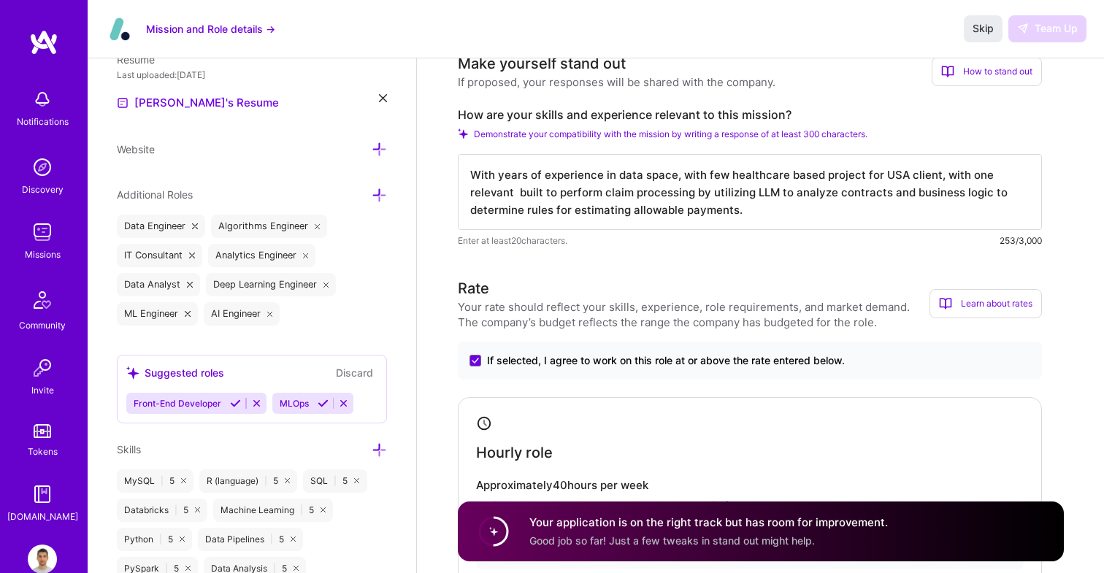
click at [658, 199] on textarea "With years of experience in data space, with few healthcare based project for U…" at bounding box center [750, 192] width 584 height 76
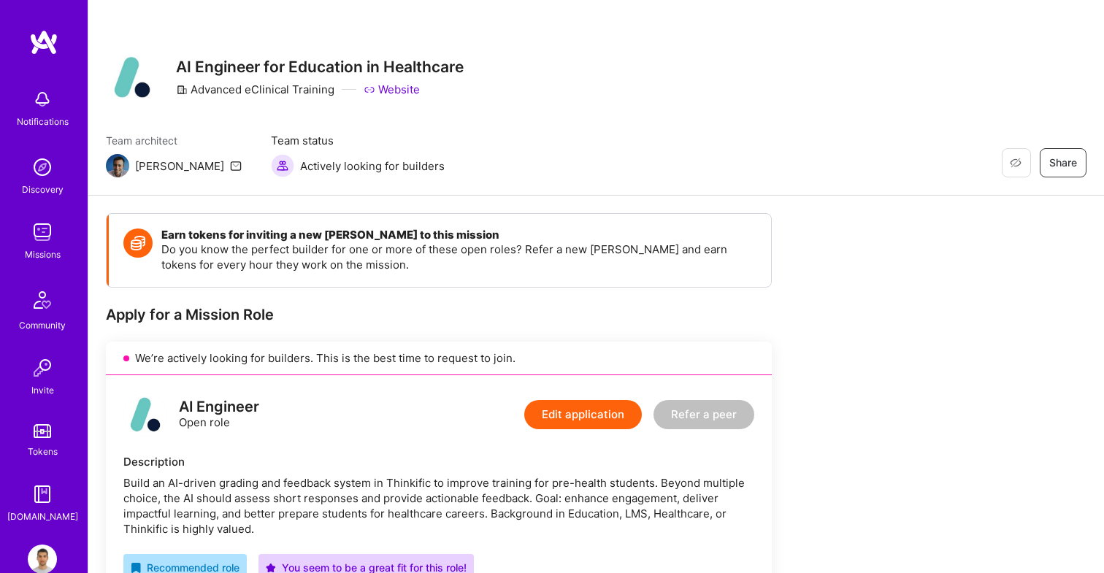
click at [586, 410] on button "Edit application" at bounding box center [583, 414] width 118 height 29
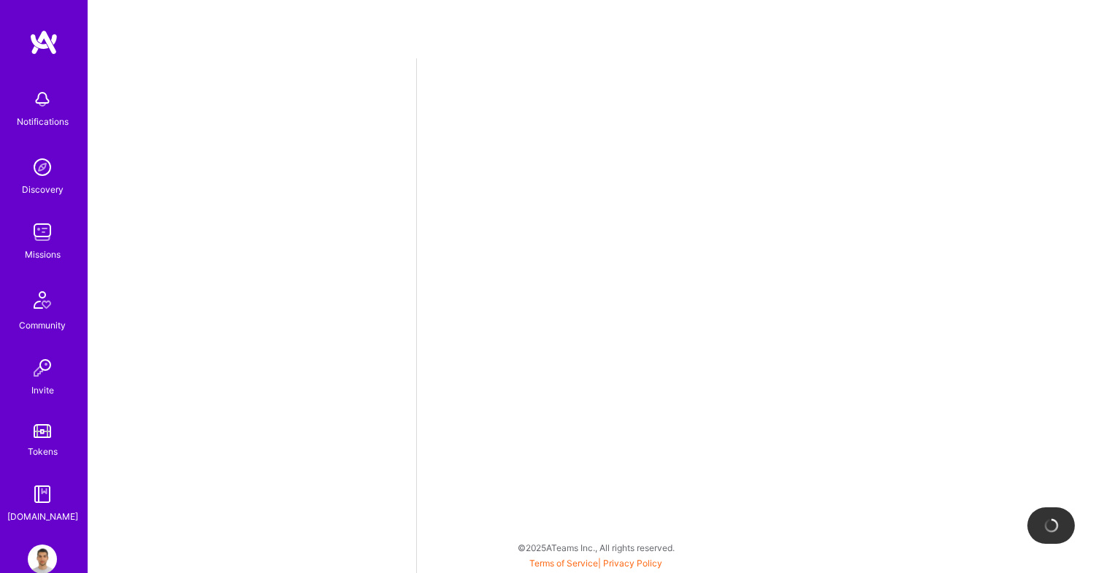
select select "RS"
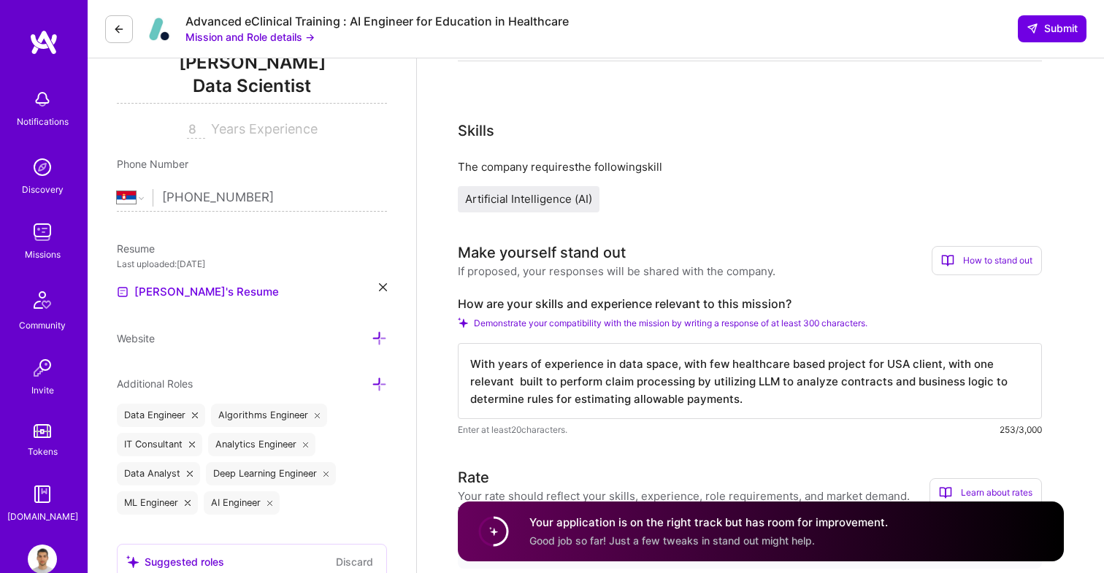
scroll to position [293, 0]
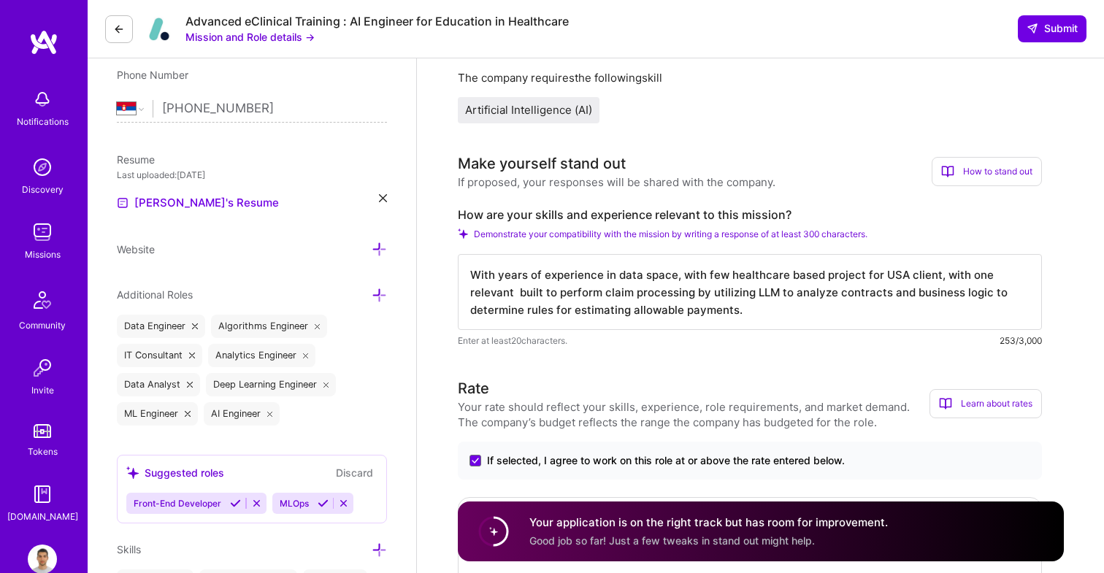
click at [625, 311] on textarea "With years of experience in data space, with few healthcare based project for U…" at bounding box center [750, 292] width 584 height 76
paste textarea "Besides that, in the healthcare sector one POC chatbot was implemented to answe…"
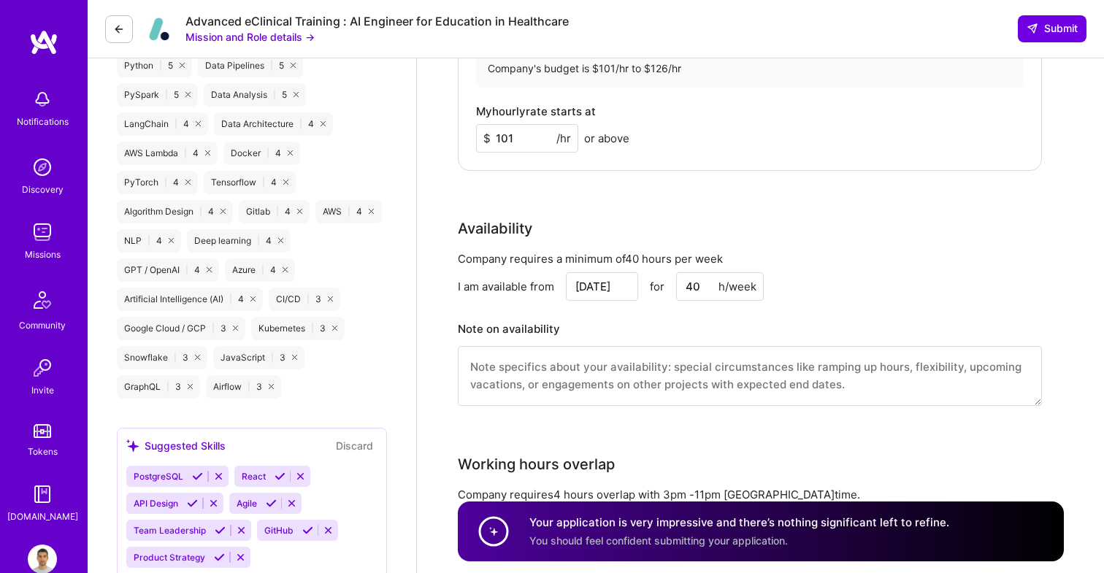
scroll to position [868, 0]
type textarea "With years of experience in data space, with few healthcare based project for U…"
click at [1045, 28] on span "Submit" at bounding box center [1051, 28] width 51 height 15
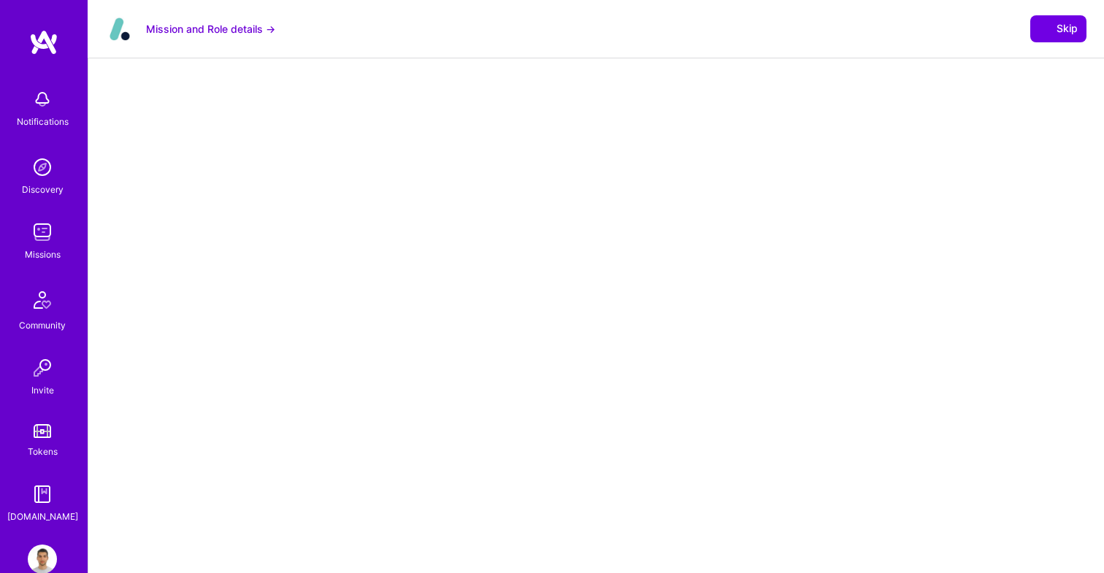
select select "RS"
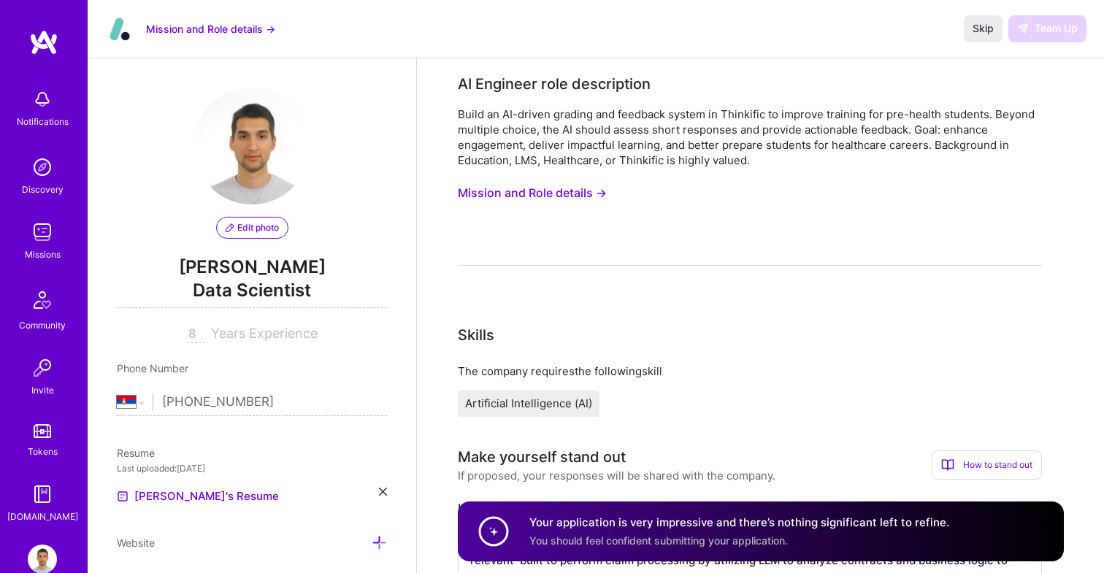
click at [547, 181] on button "Mission and Role details →" at bounding box center [532, 193] width 149 height 27
click at [986, 28] on span "Skip" at bounding box center [982, 28] width 21 height 15
click at [902, 195] on div "Build an AI-driven grading and feedback system in Thinkific to improve training…" at bounding box center [750, 186] width 584 height 159
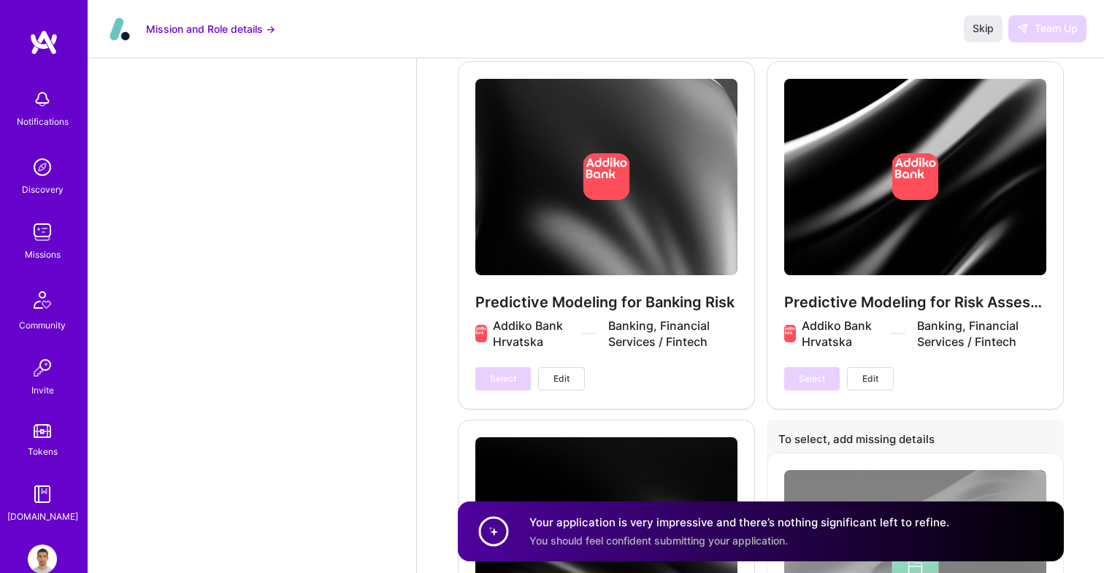
scroll to position [3244, 0]
